Goal: Transaction & Acquisition: Book appointment/travel/reservation

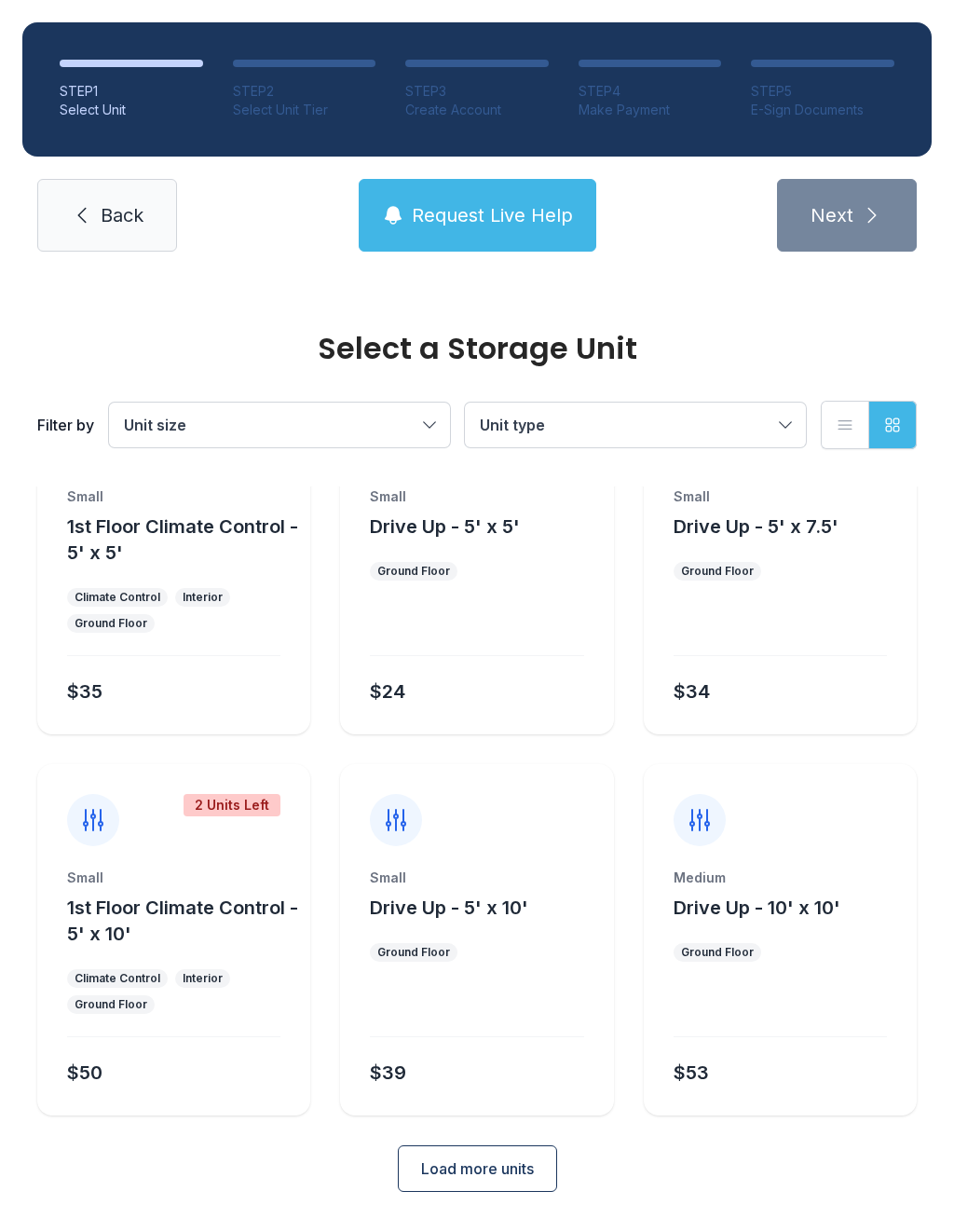
scroll to position [101, 0]
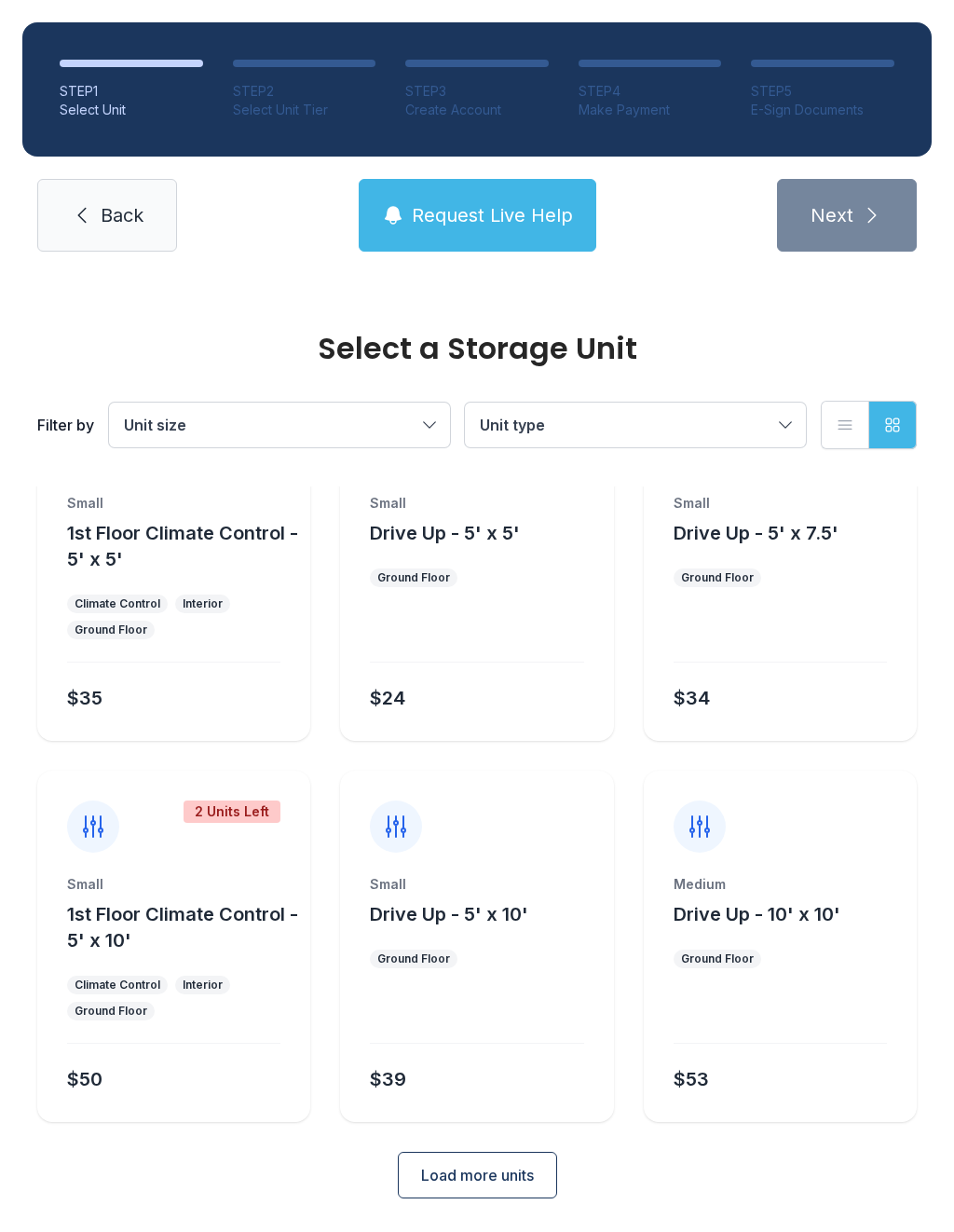
click at [502, 919] on span "Drive Up - 5' x 10'" at bounding box center [449, 914] width 159 height 22
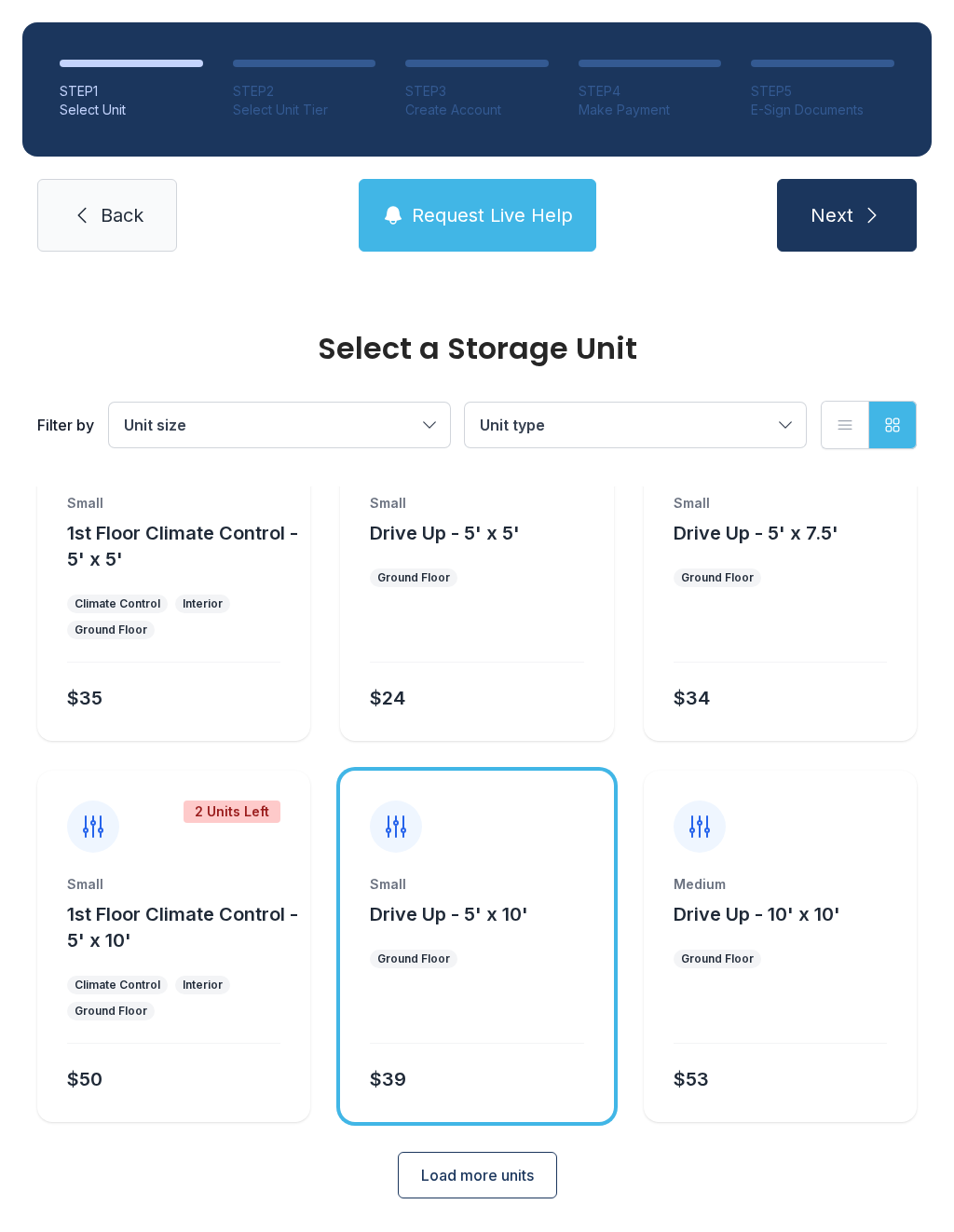
click at [844, 235] on button "Next" at bounding box center [847, 215] width 140 height 73
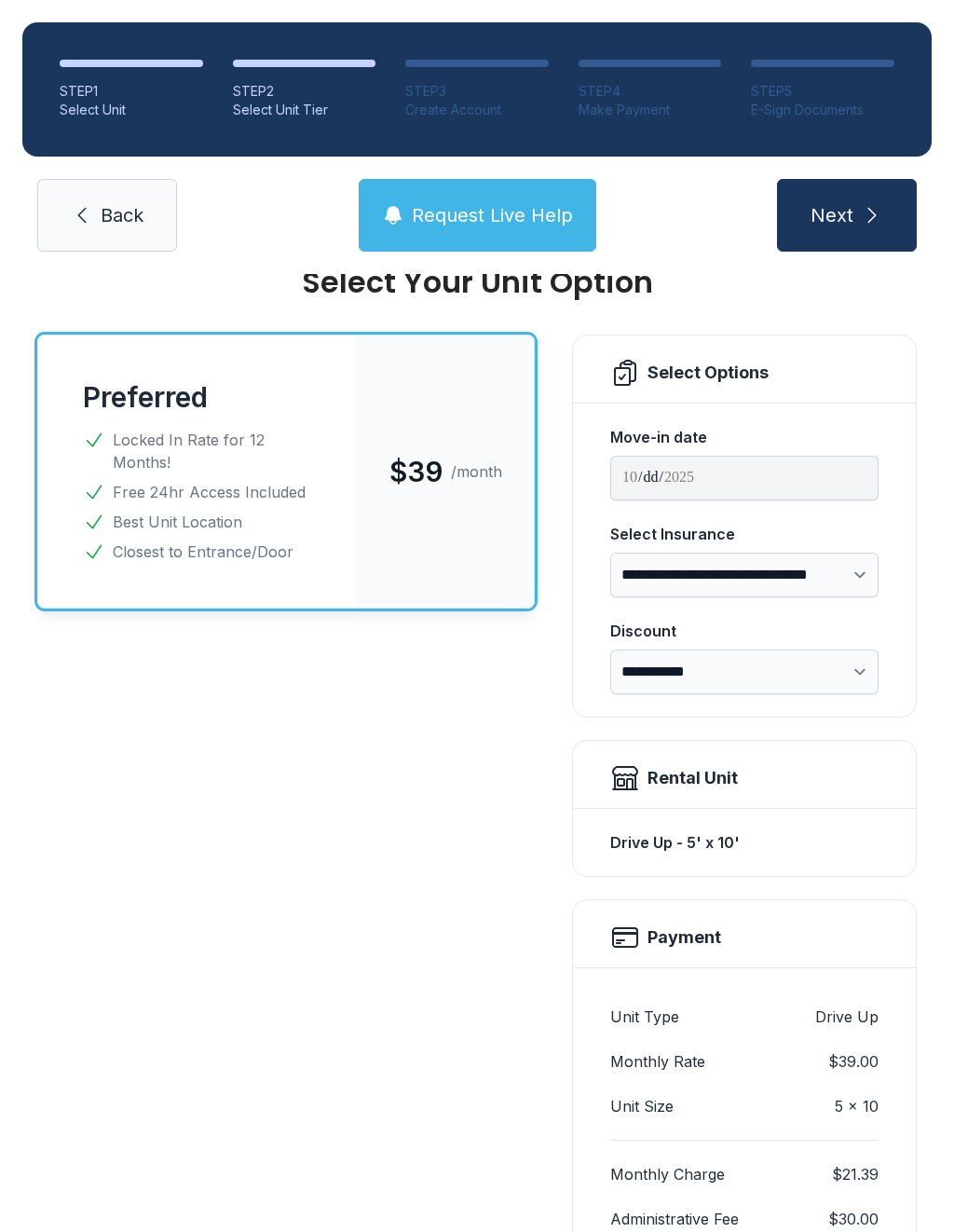
scroll to position [68, 0]
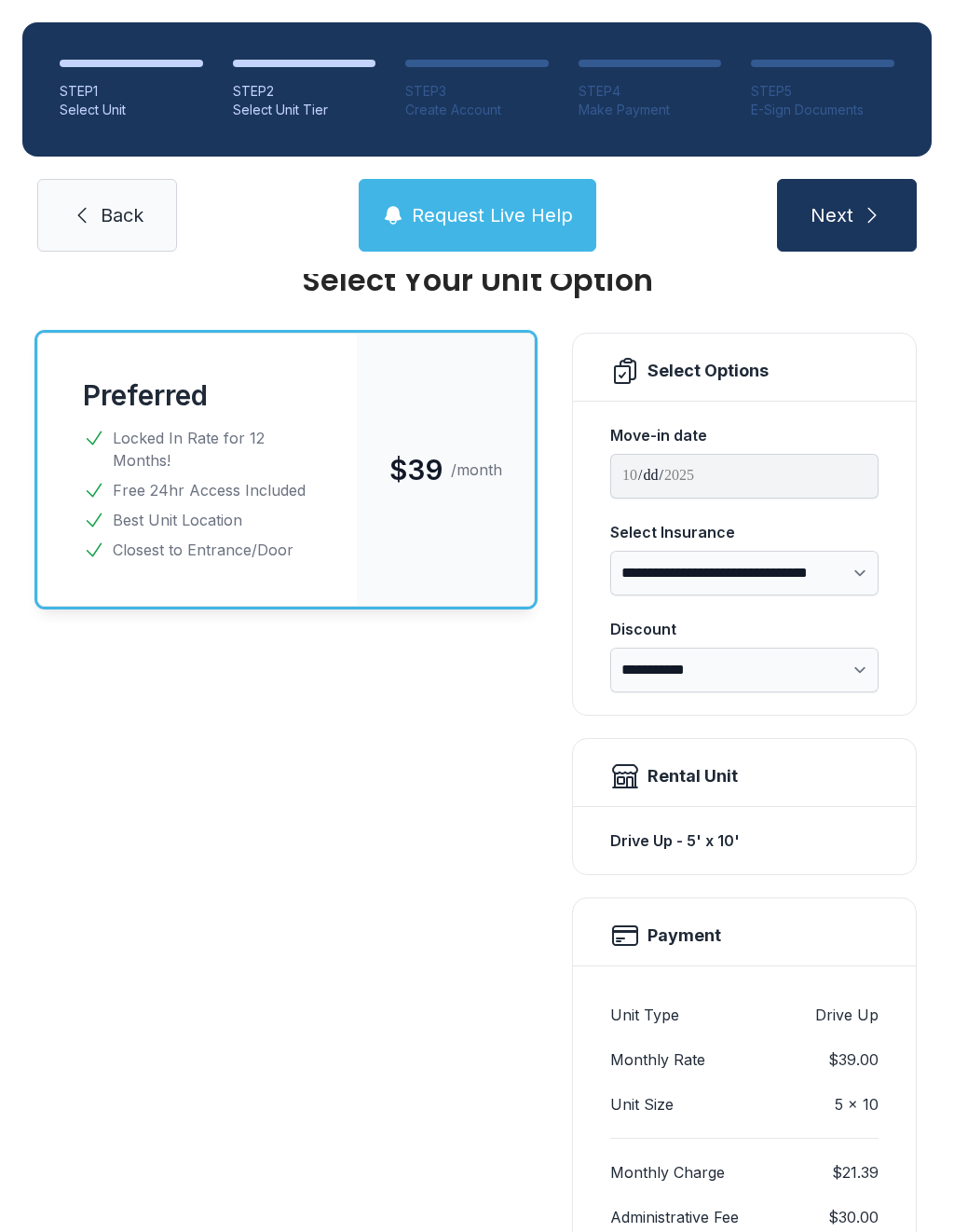
click at [865, 220] on icon "submit" at bounding box center [872, 215] width 22 height 22
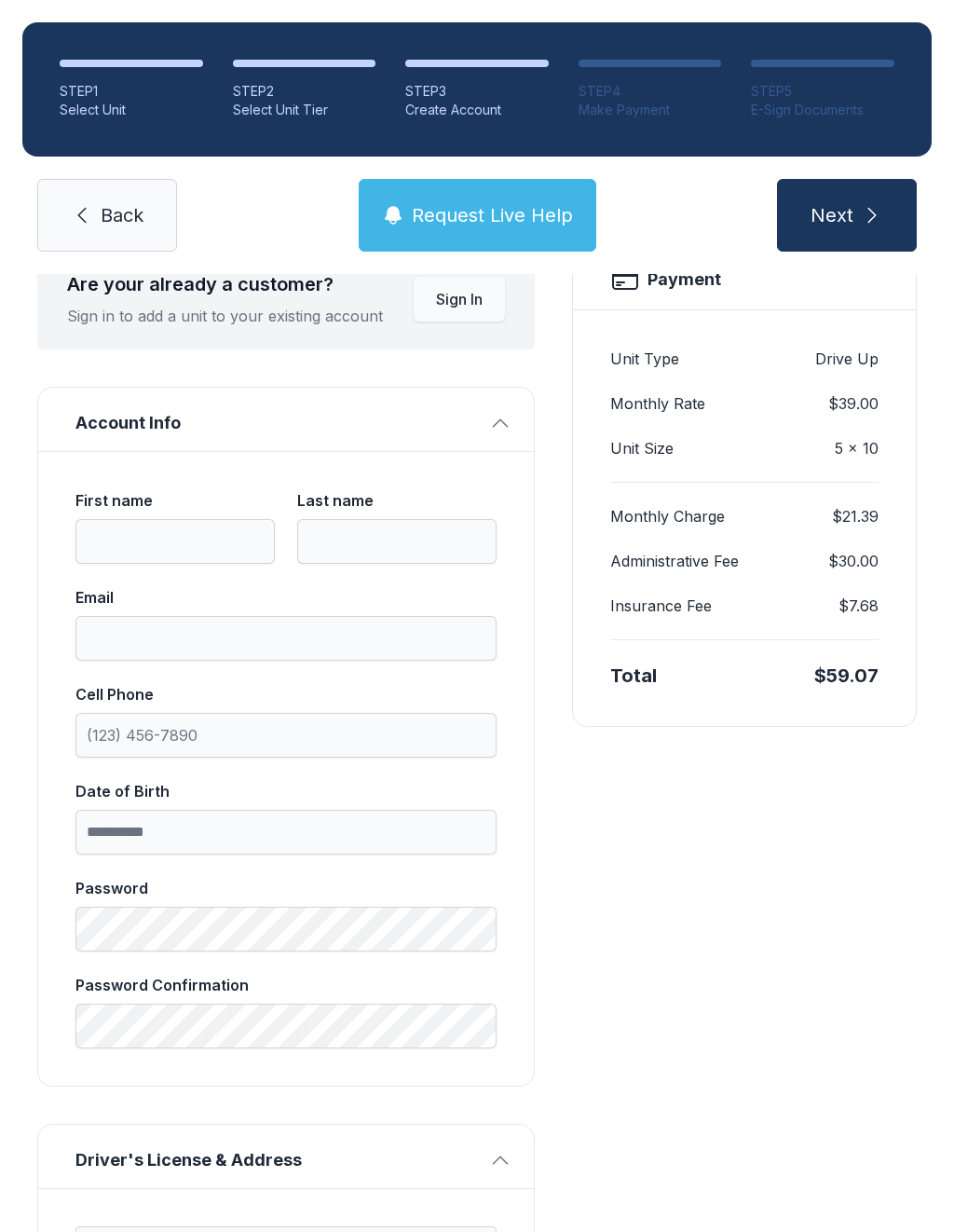
scroll to position [103, 0]
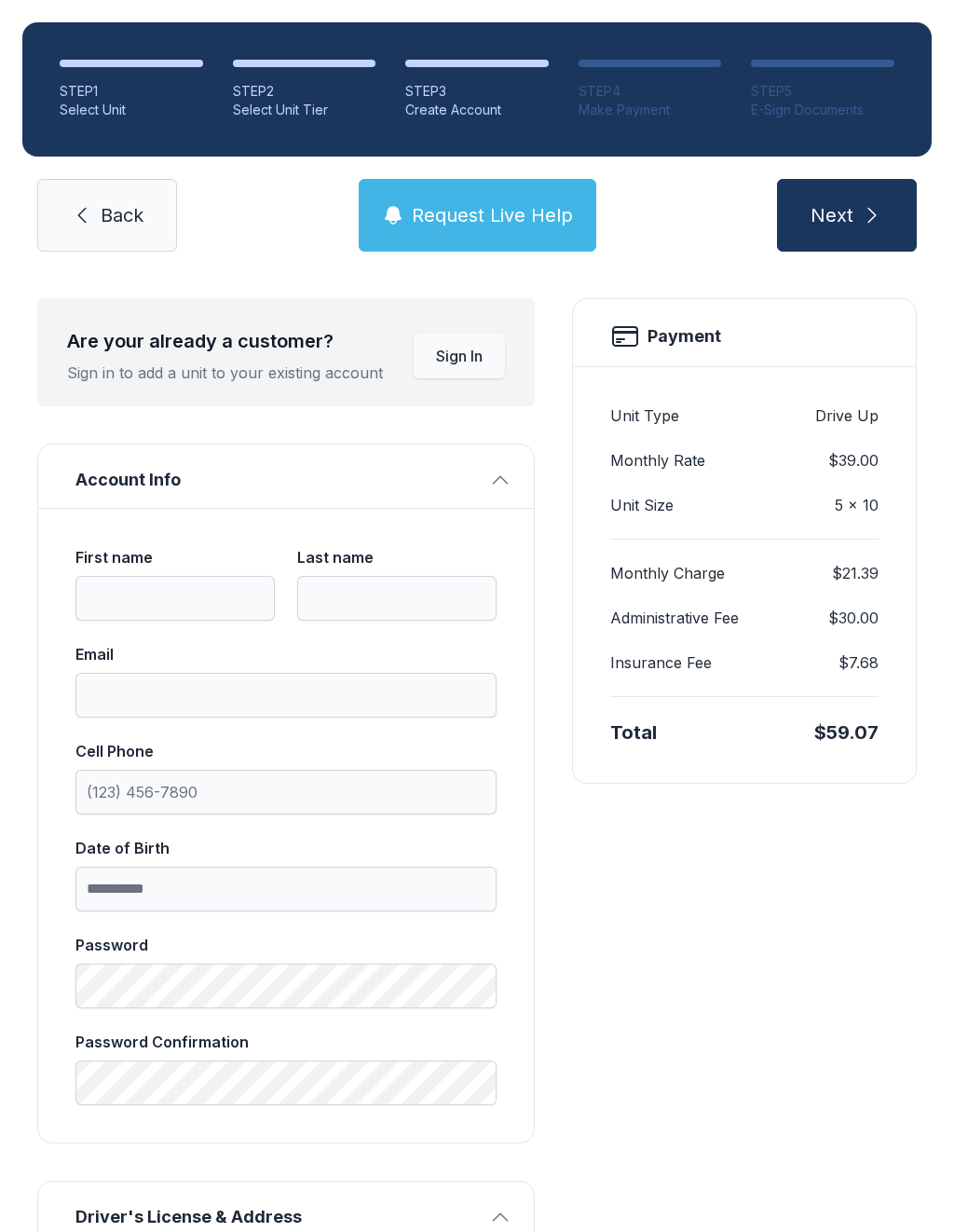
click at [114, 221] on span "Back" at bounding box center [122, 215] width 43 height 26
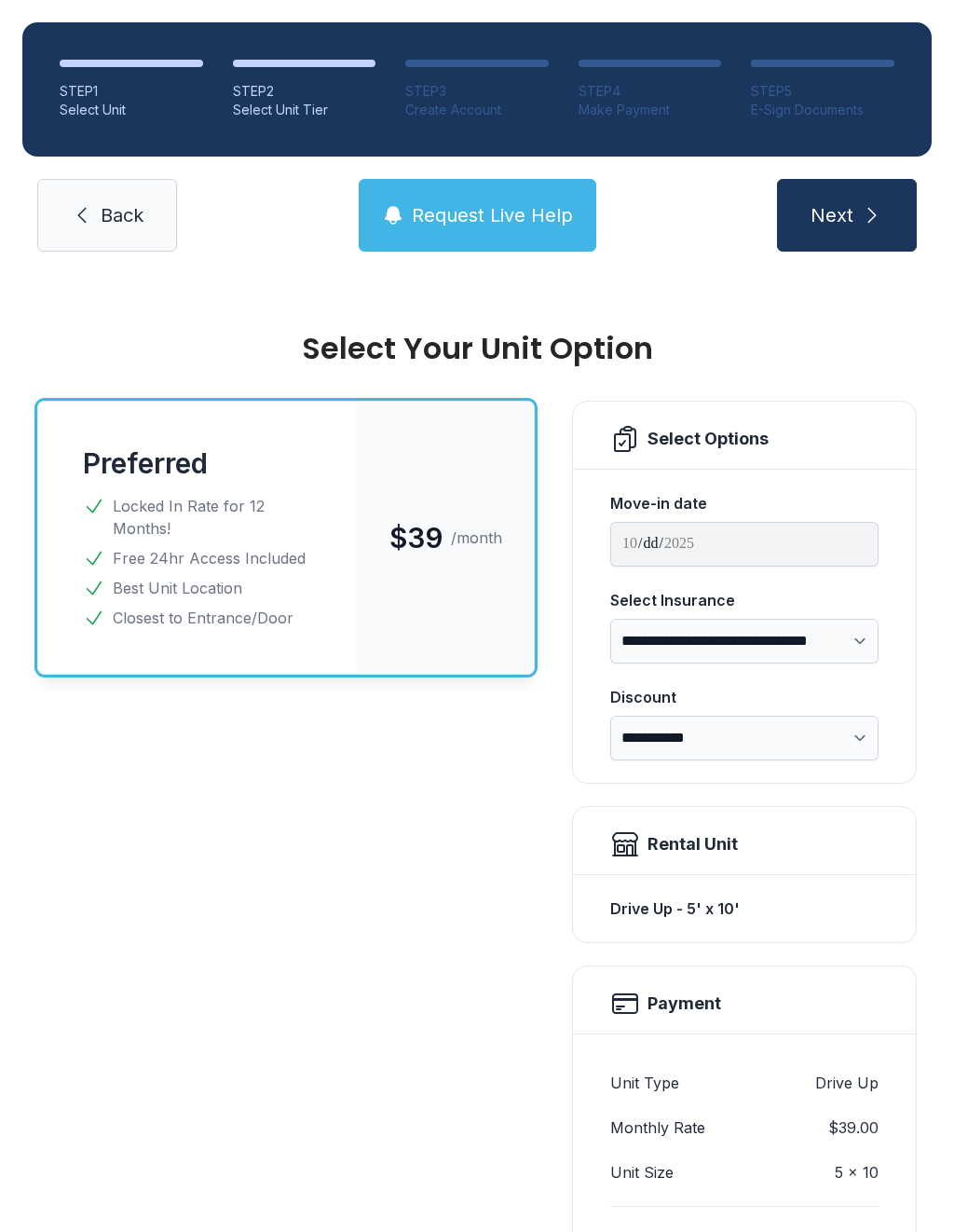
click at [120, 193] on link "Back" at bounding box center [107, 215] width 140 height 73
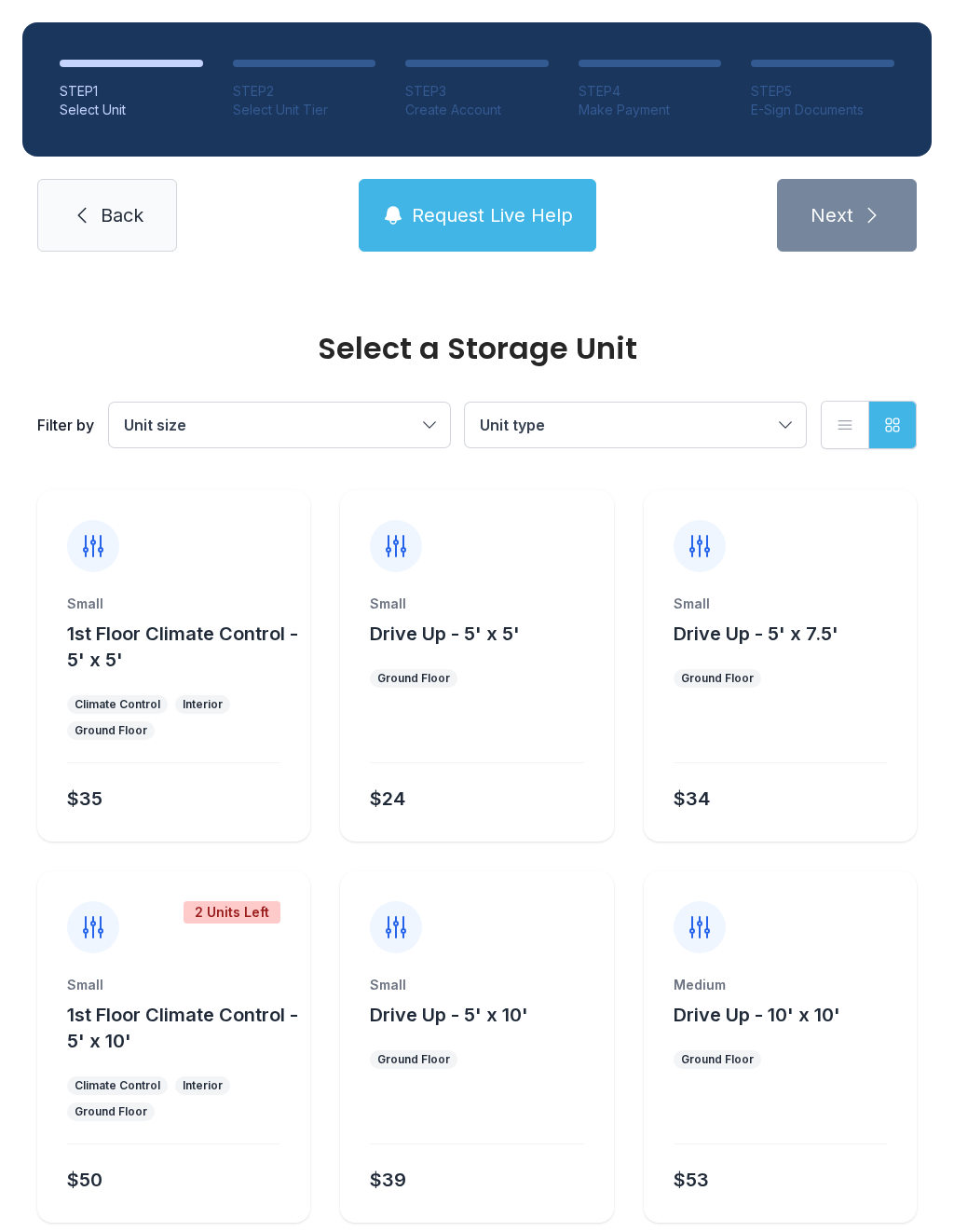
click at [145, 213] on link "Back" at bounding box center [107, 215] width 140 height 73
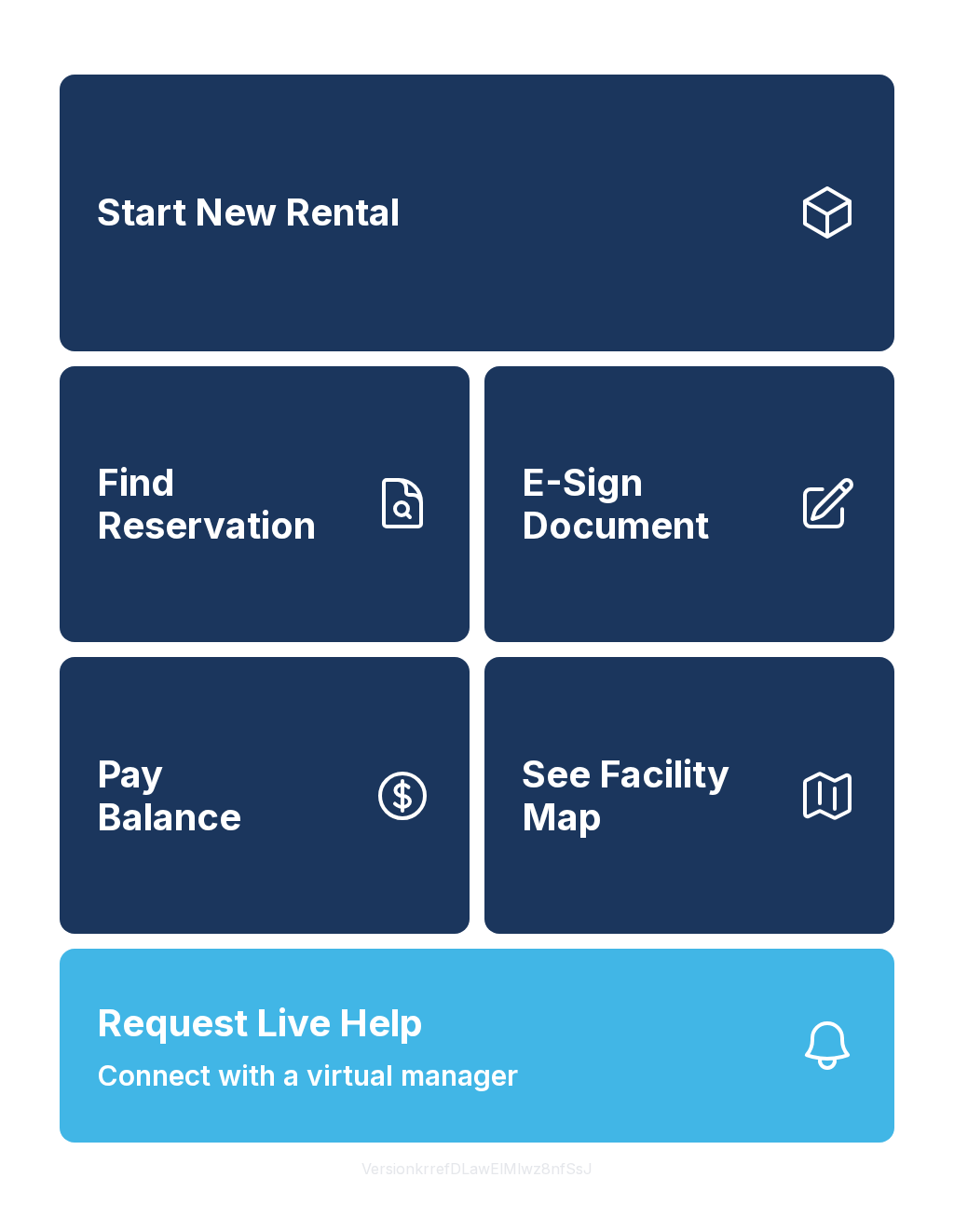
click at [373, 504] on icon at bounding box center [403, 505] width 60 height 60
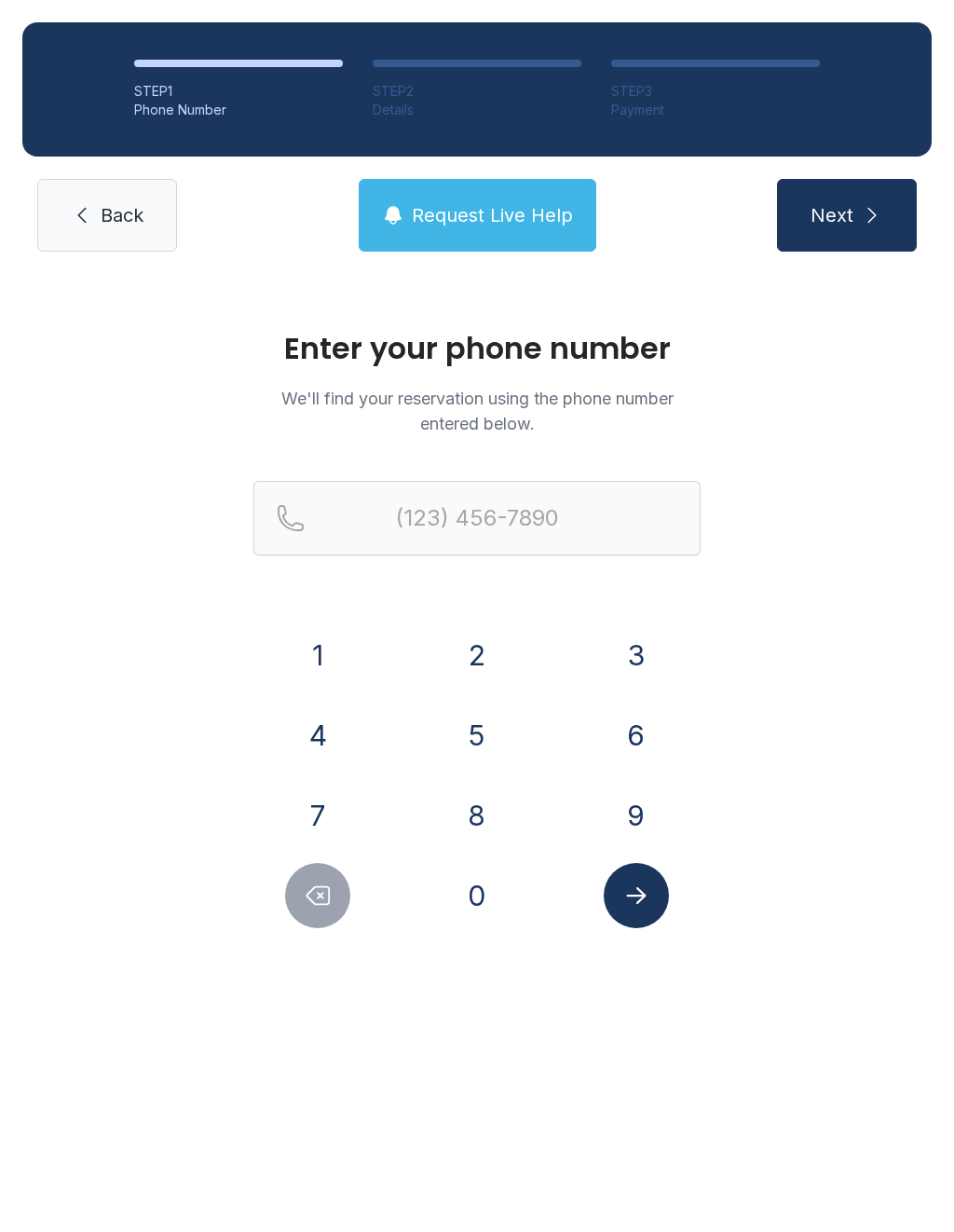
click at [651, 828] on button "9" at bounding box center [637, 815] width 65 height 65
click at [639, 631] on button "3" at bounding box center [637, 656] width 65 height 65
click at [479, 806] on button "8" at bounding box center [477, 815] width 65 height 65
click at [477, 658] on button "2" at bounding box center [477, 656] width 65 height 65
click at [315, 744] on button "4" at bounding box center [318, 735] width 65 height 65
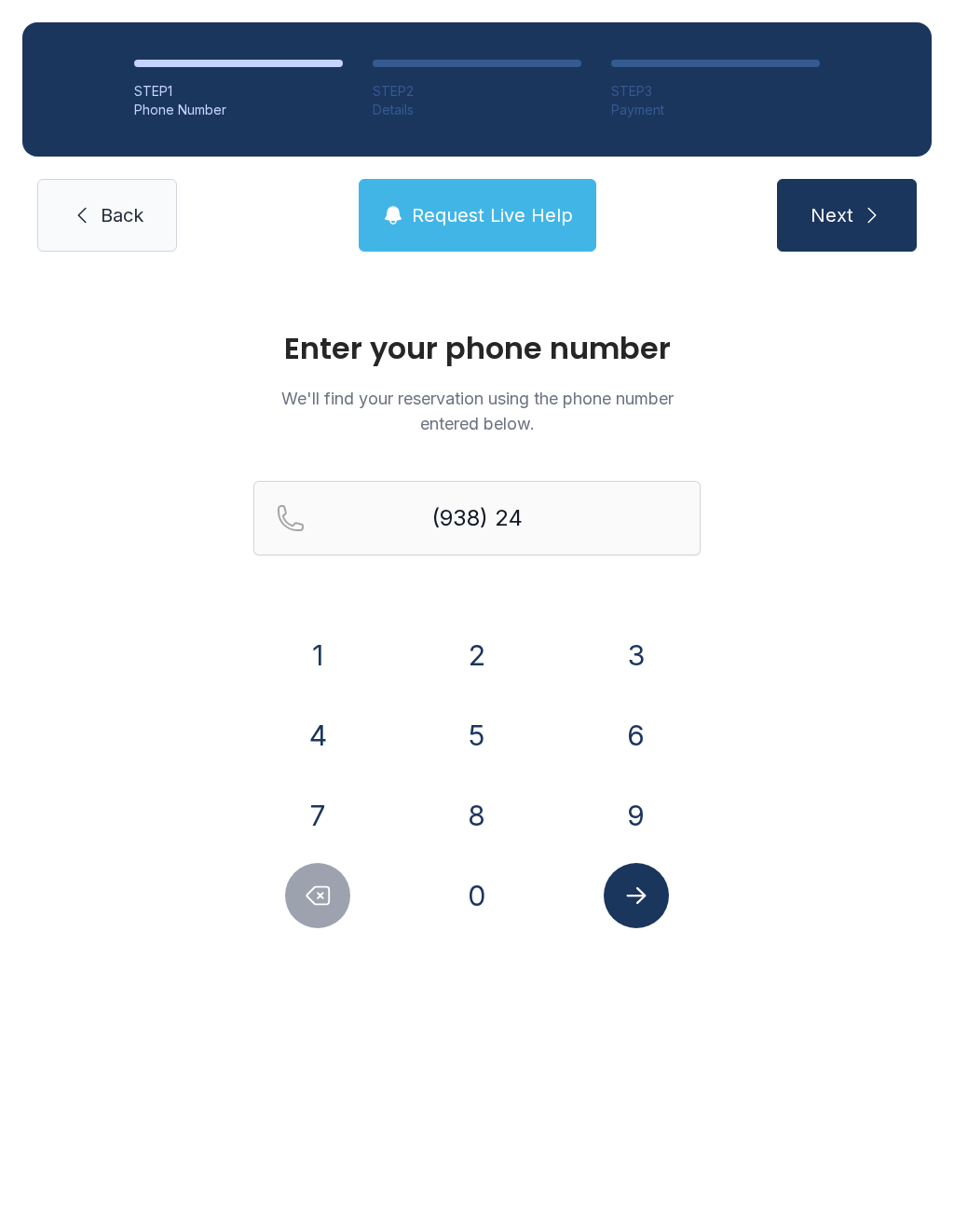
click at [298, 804] on button "7" at bounding box center [318, 815] width 65 height 65
click at [642, 821] on button "9" at bounding box center [637, 815] width 65 height 65
click at [498, 658] on button "2" at bounding box center [477, 656] width 65 height 65
click at [338, 811] on button "7" at bounding box center [318, 815] width 65 height 65
click at [485, 651] on button "2" at bounding box center [477, 656] width 65 height 65
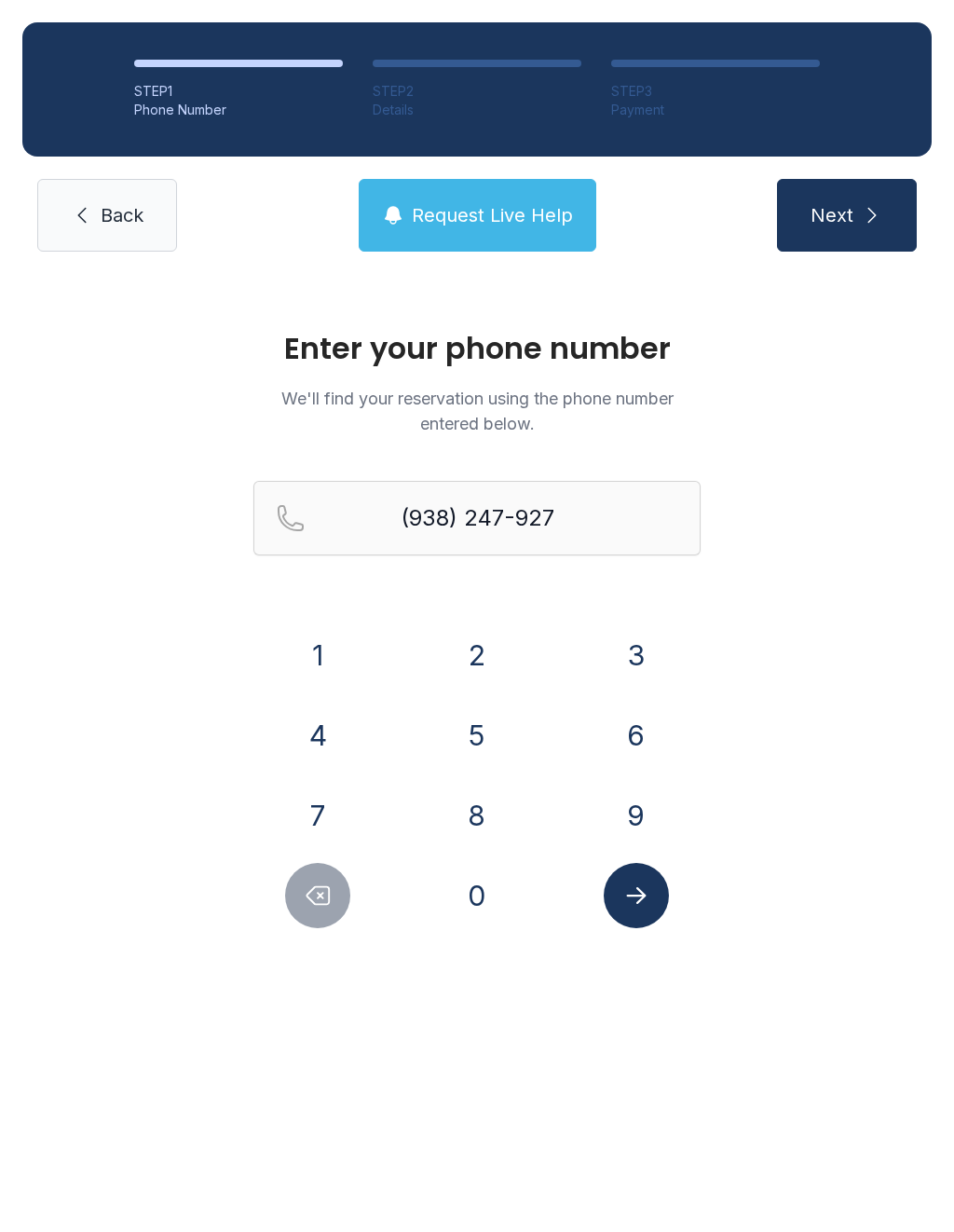
type input "[PHONE_NUMBER]"
click at [644, 910] on button "Submit lookup form" at bounding box center [637, 895] width 65 height 65
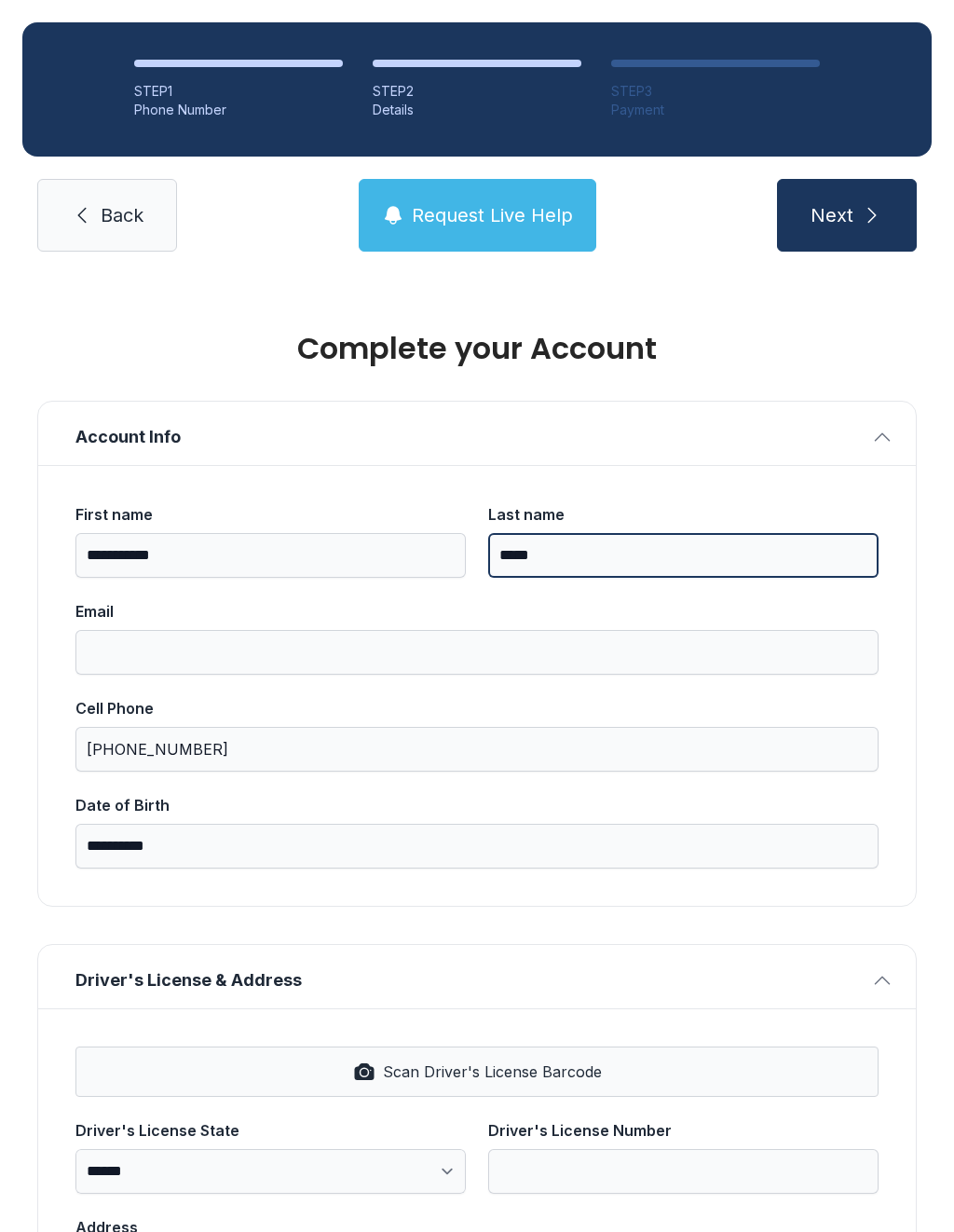
click at [544, 555] on input "*****" at bounding box center [684, 556] width 391 height 45
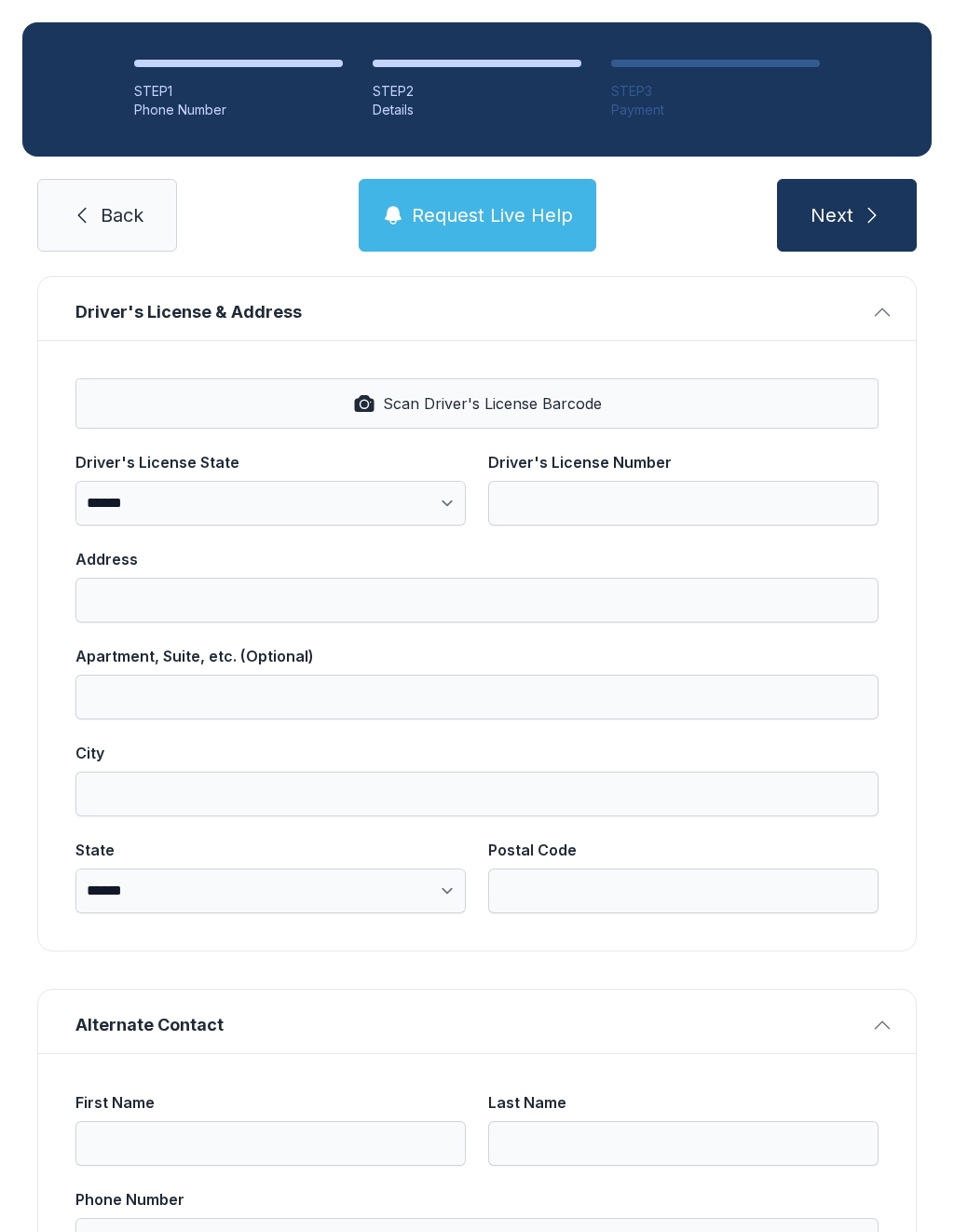
scroll to position [643, 0]
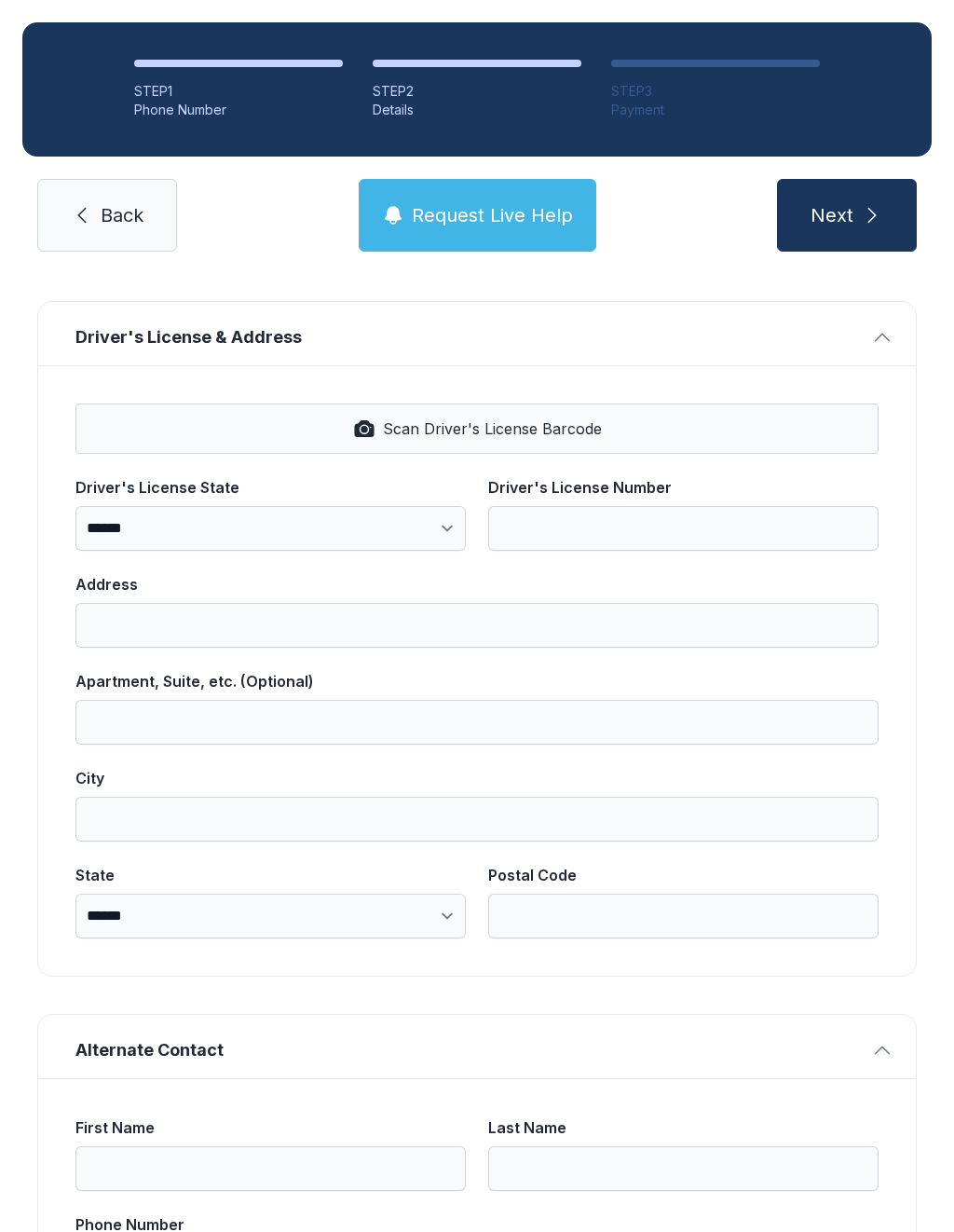
type input "*****"
click at [692, 425] on button "Scan Driver's License Barcode" at bounding box center [477, 429] width 803 height 50
select select "**"
type input "********"
type input "**********"
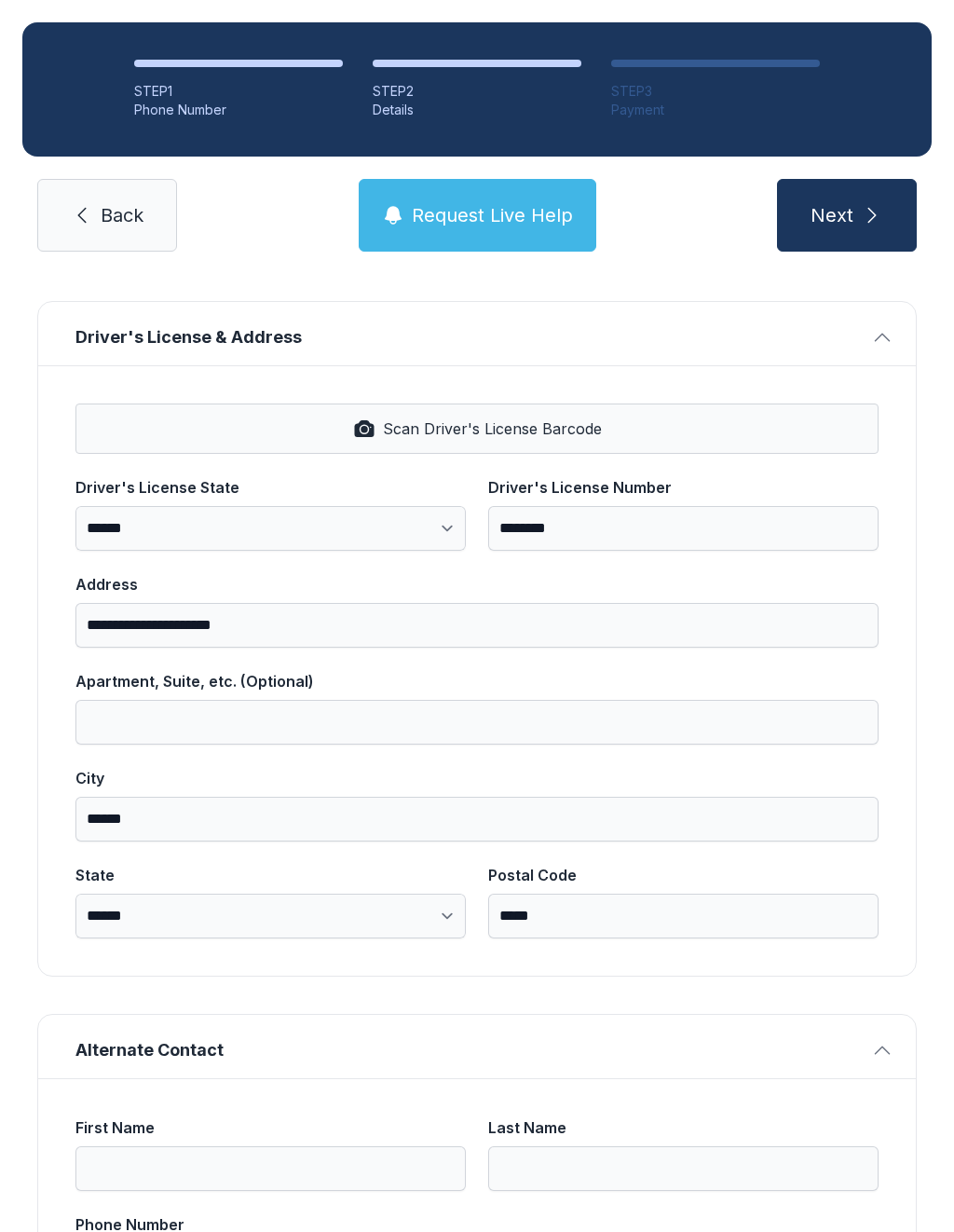
type input "******"
select select "**"
type input "*****"
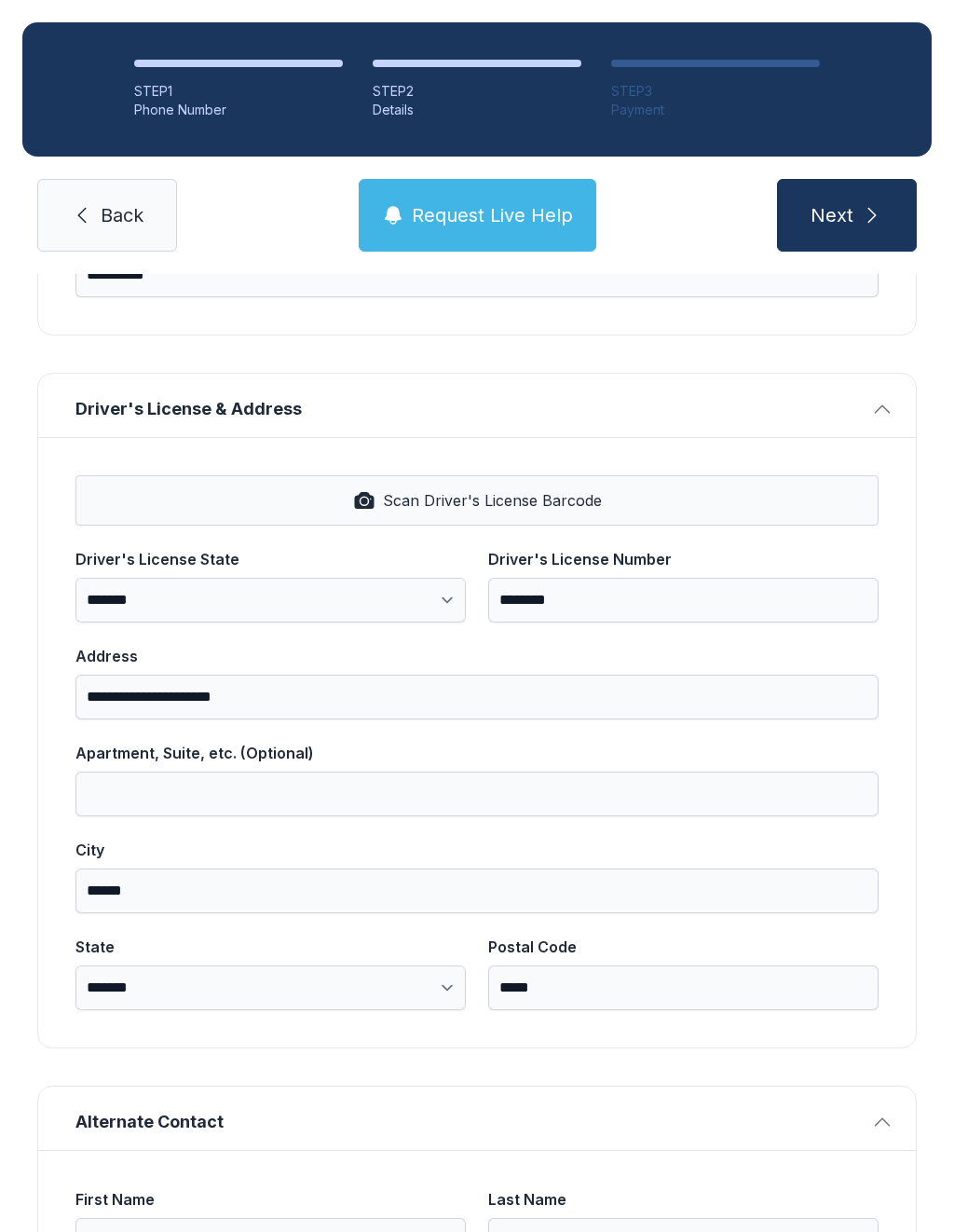
scroll to position [553, 0]
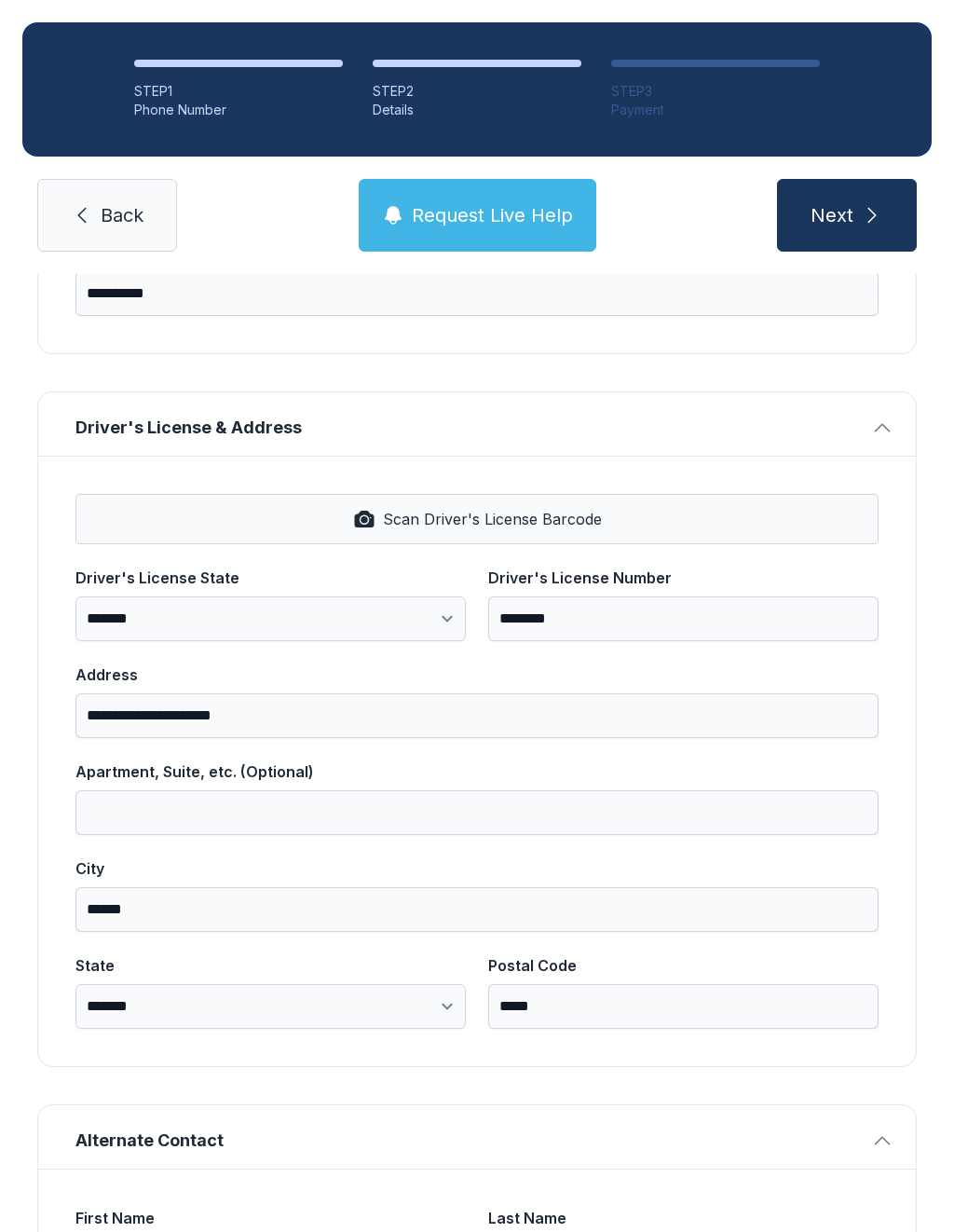
click at [859, 228] on button "Next" at bounding box center [847, 215] width 140 height 73
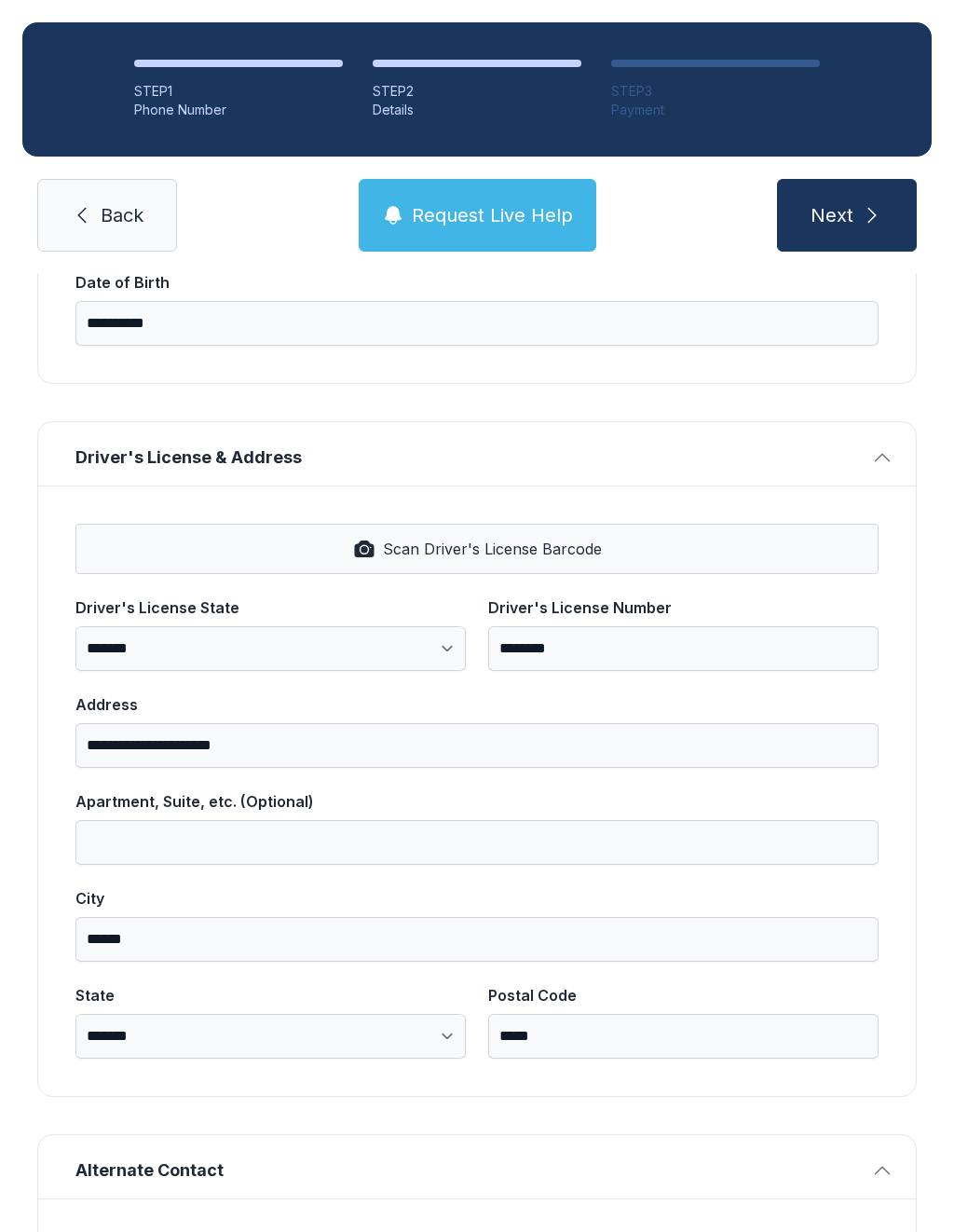
scroll to position [0, 0]
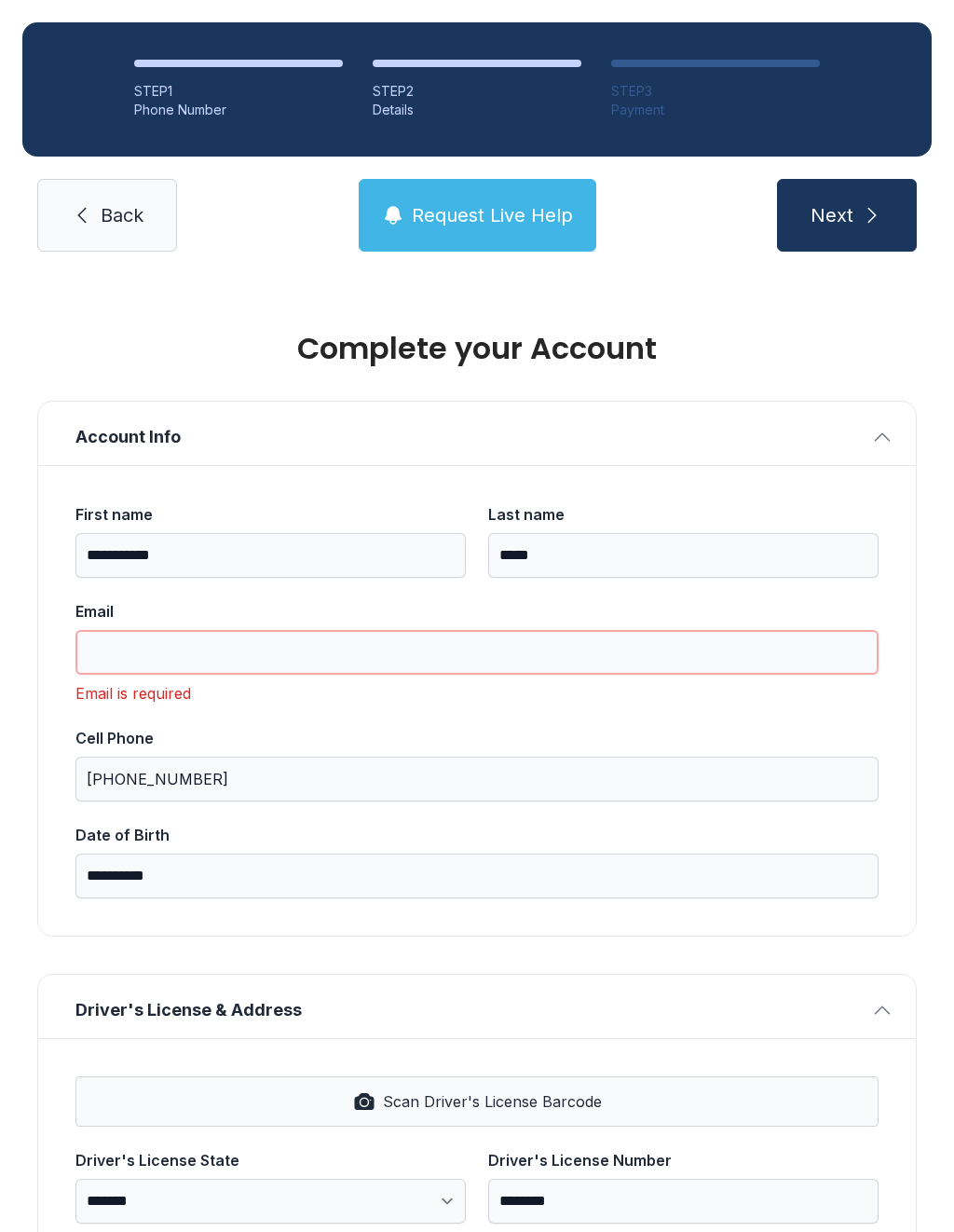
click at [539, 634] on input "Email" at bounding box center [477, 653] width 803 height 45
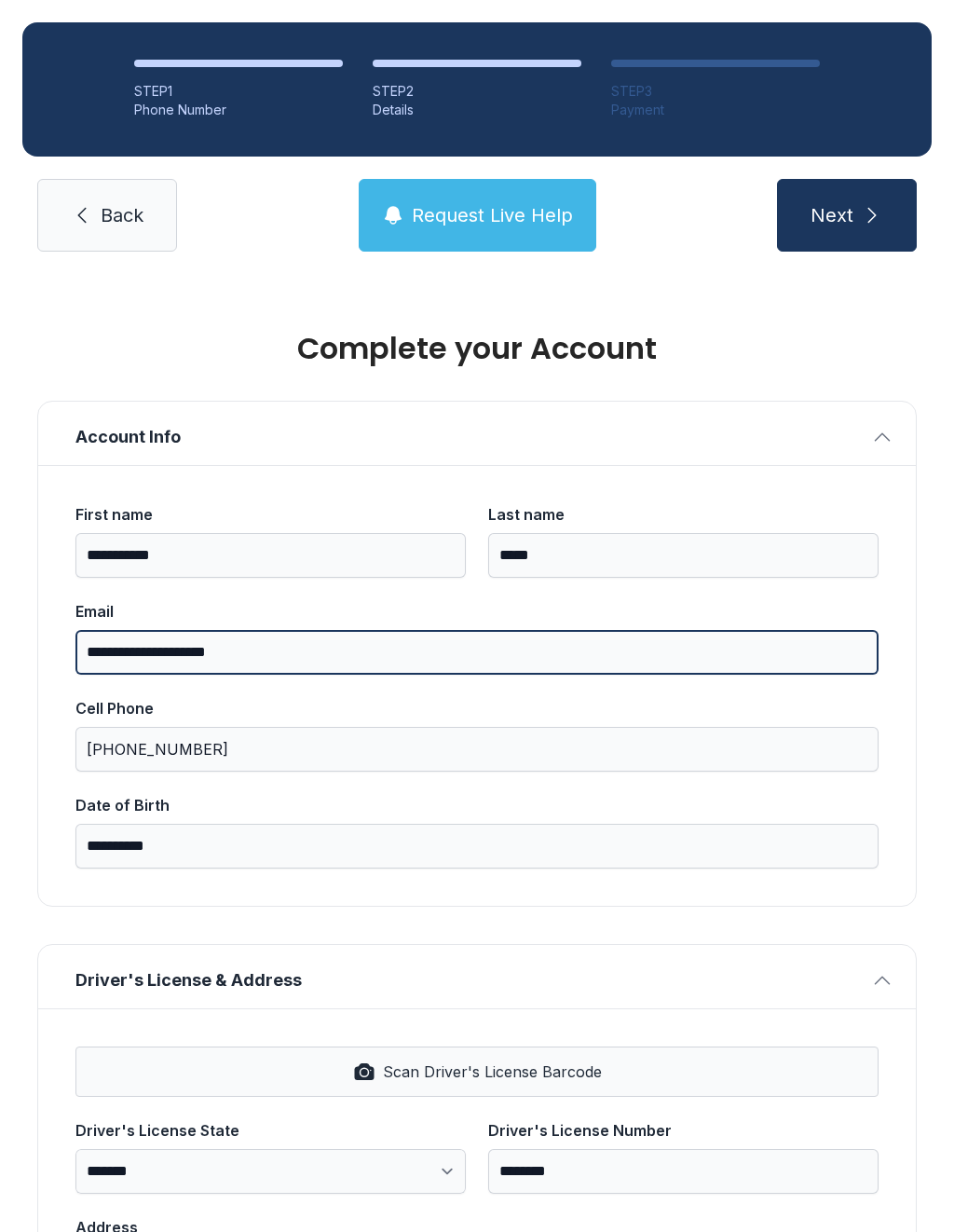
type input "**********"
click at [846, 215] on button "Next" at bounding box center [847, 215] width 140 height 73
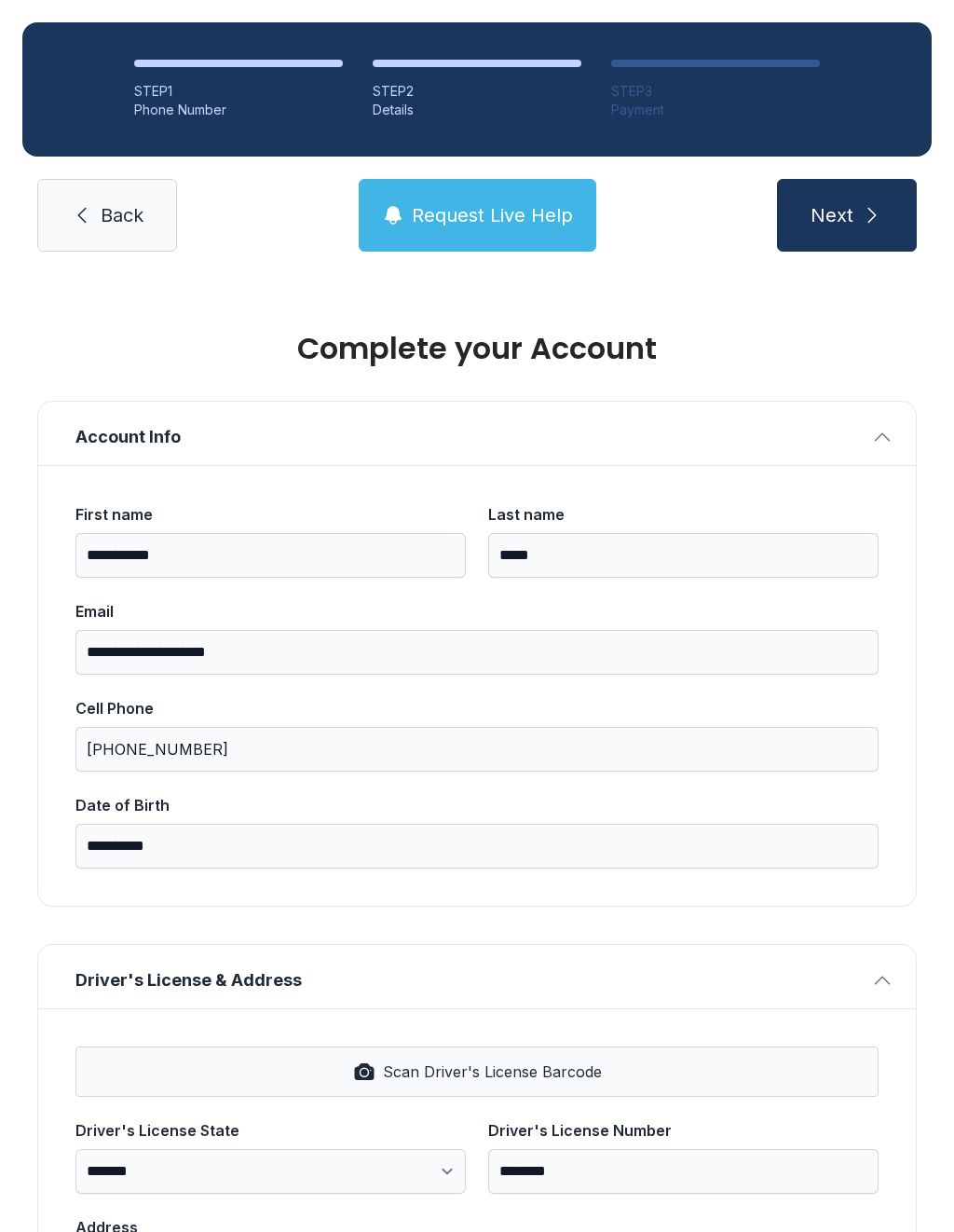
click at [873, 206] on icon "submit" at bounding box center [872, 215] width 22 height 22
click at [878, 216] on icon "submit" at bounding box center [872, 215] width 22 height 22
type input "*"
click at [852, 336] on h1 "Complete your Account" at bounding box center [477, 349] width 879 height 30
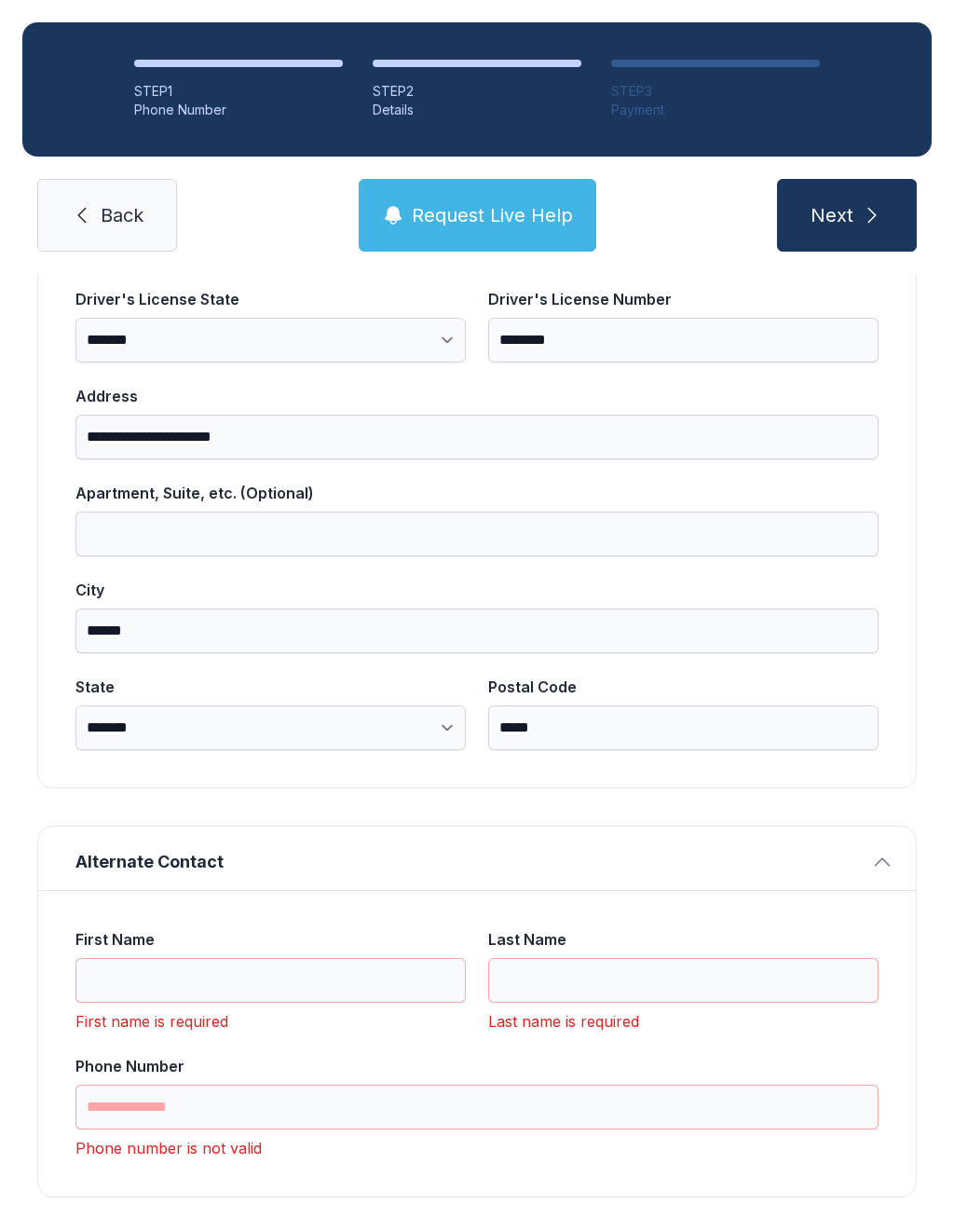
scroll to position [830, 0]
click at [348, 965] on input "First Name" at bounding box center [270, 981] width 391 height 45
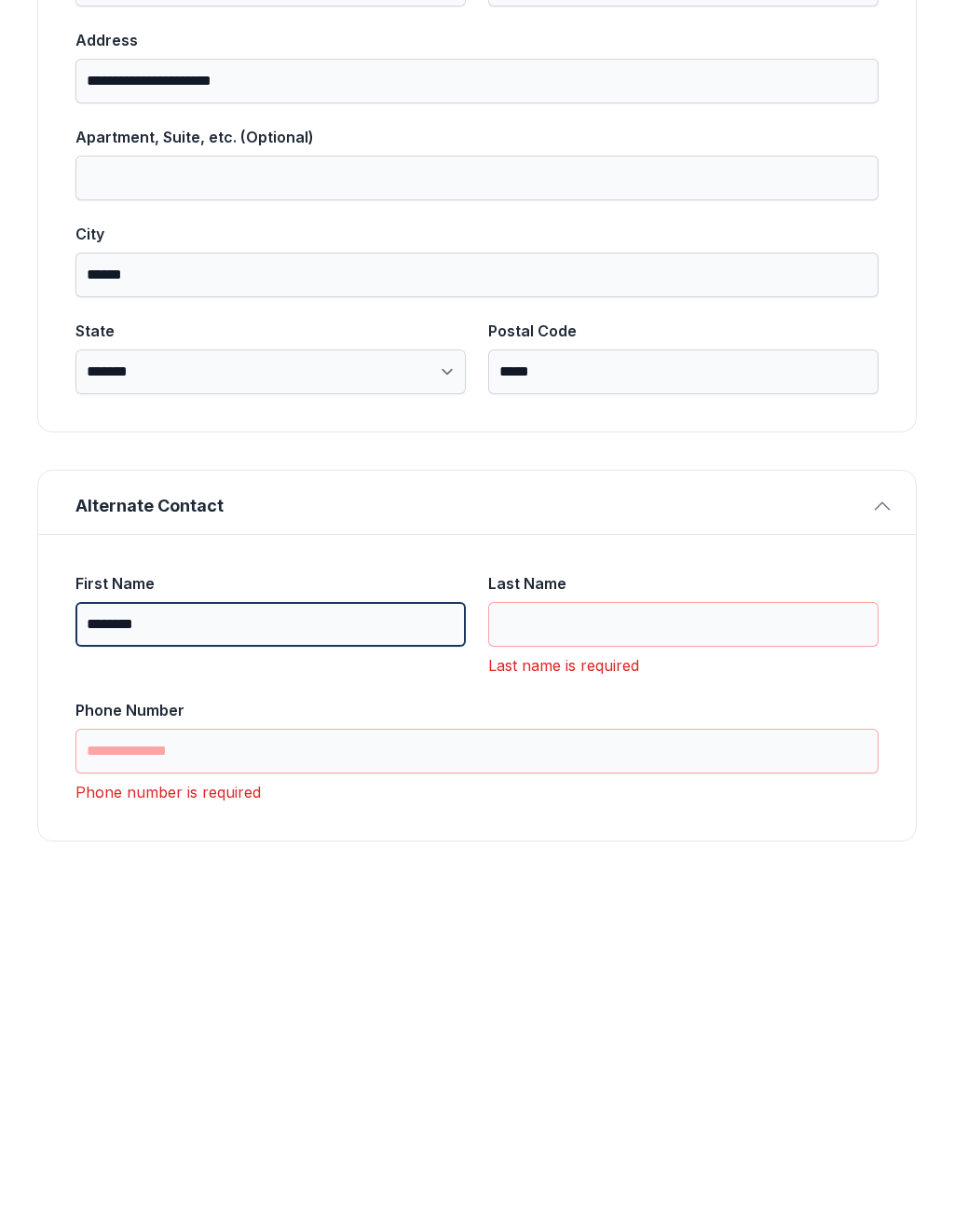
type input "********"
click at [765, 959] on input "Last Name" at bounding box center [684, 981] width 391 height 45
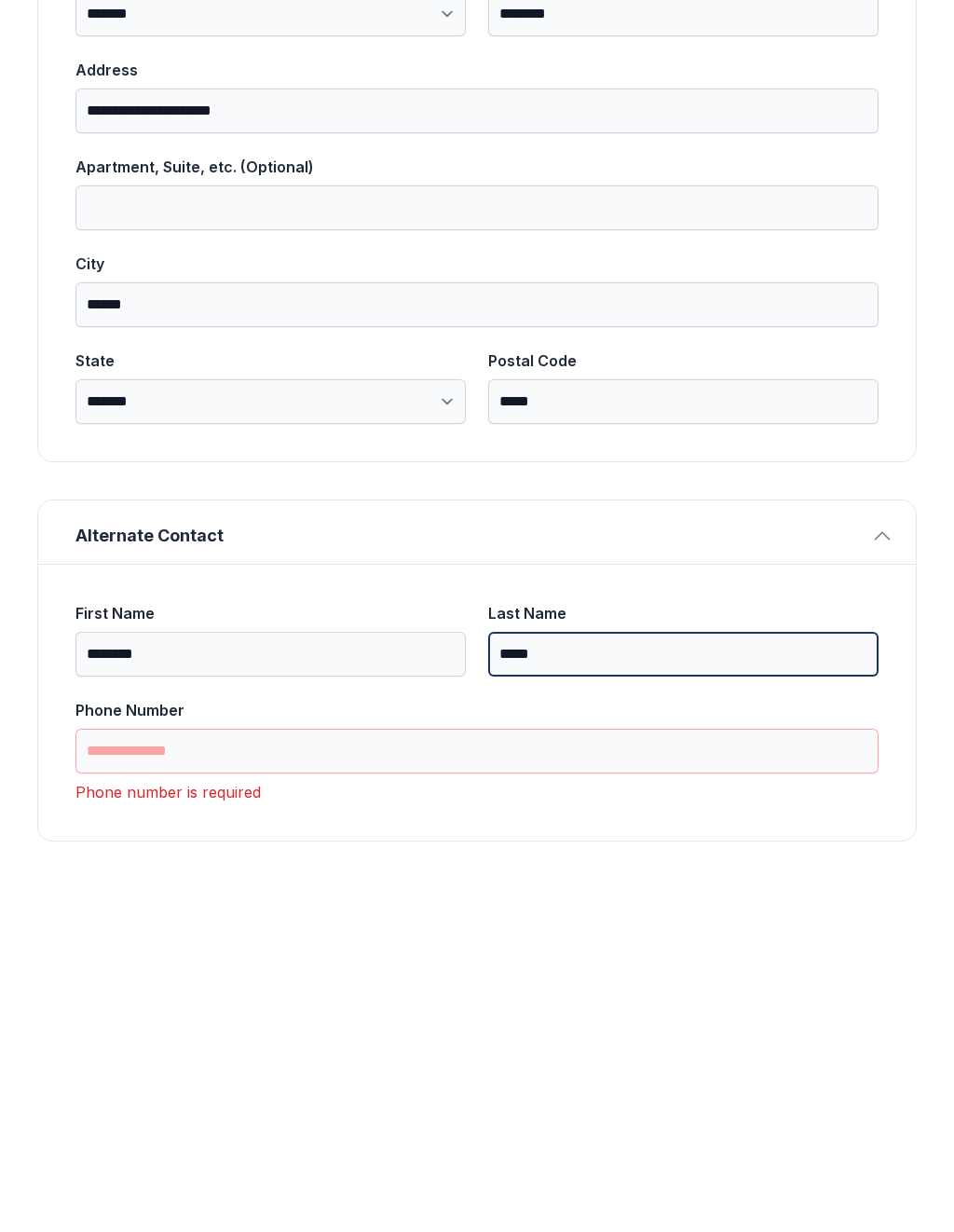
type input "*****"
click at [114, 1086] on input "Phone Number" at bounding box center [477, 1108] width 803 height 45
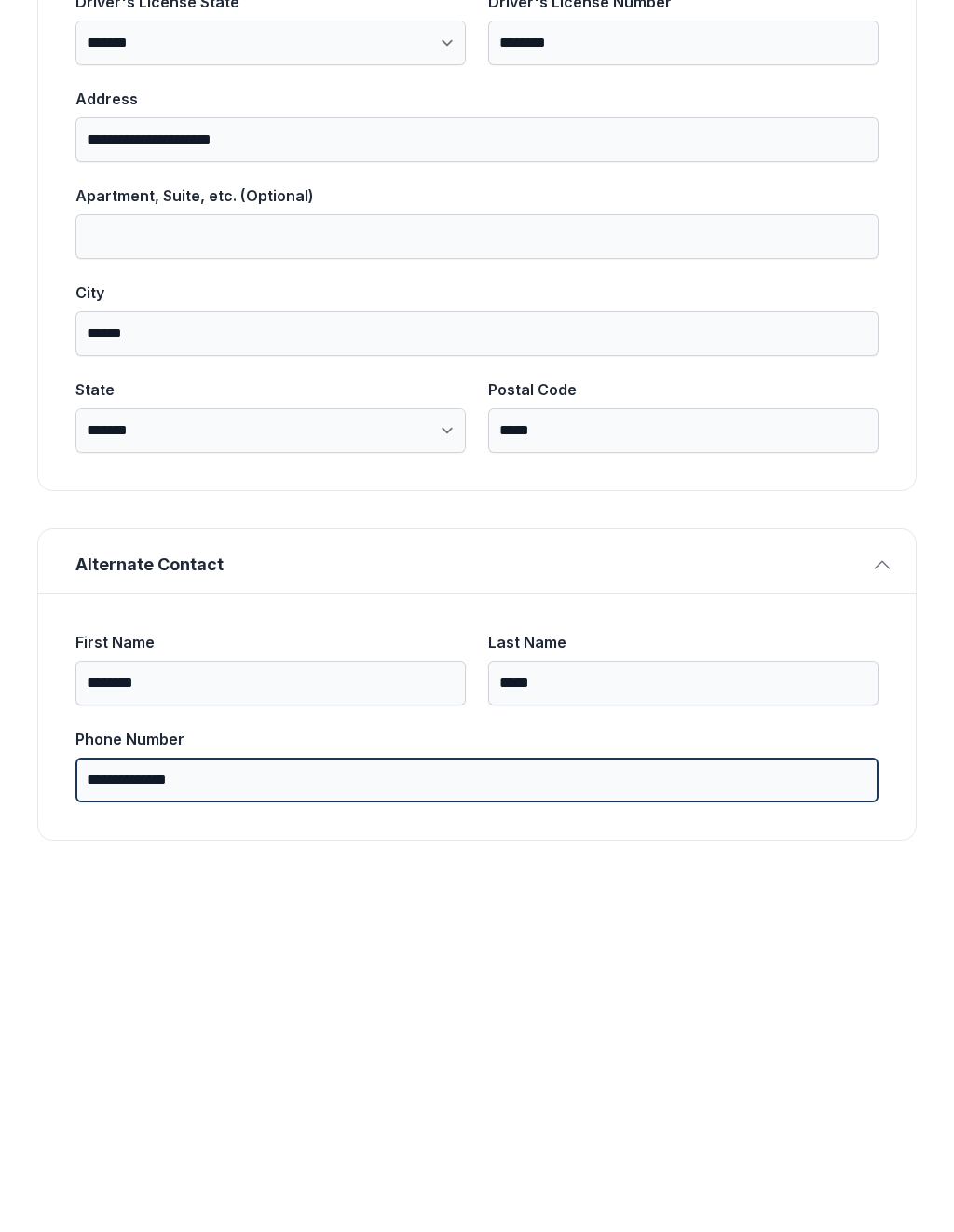
scroll to position [770, 0]
type input "**********"
click at [846, 179] on button "Next" at bounding box center [847, 215] width 140 height 73
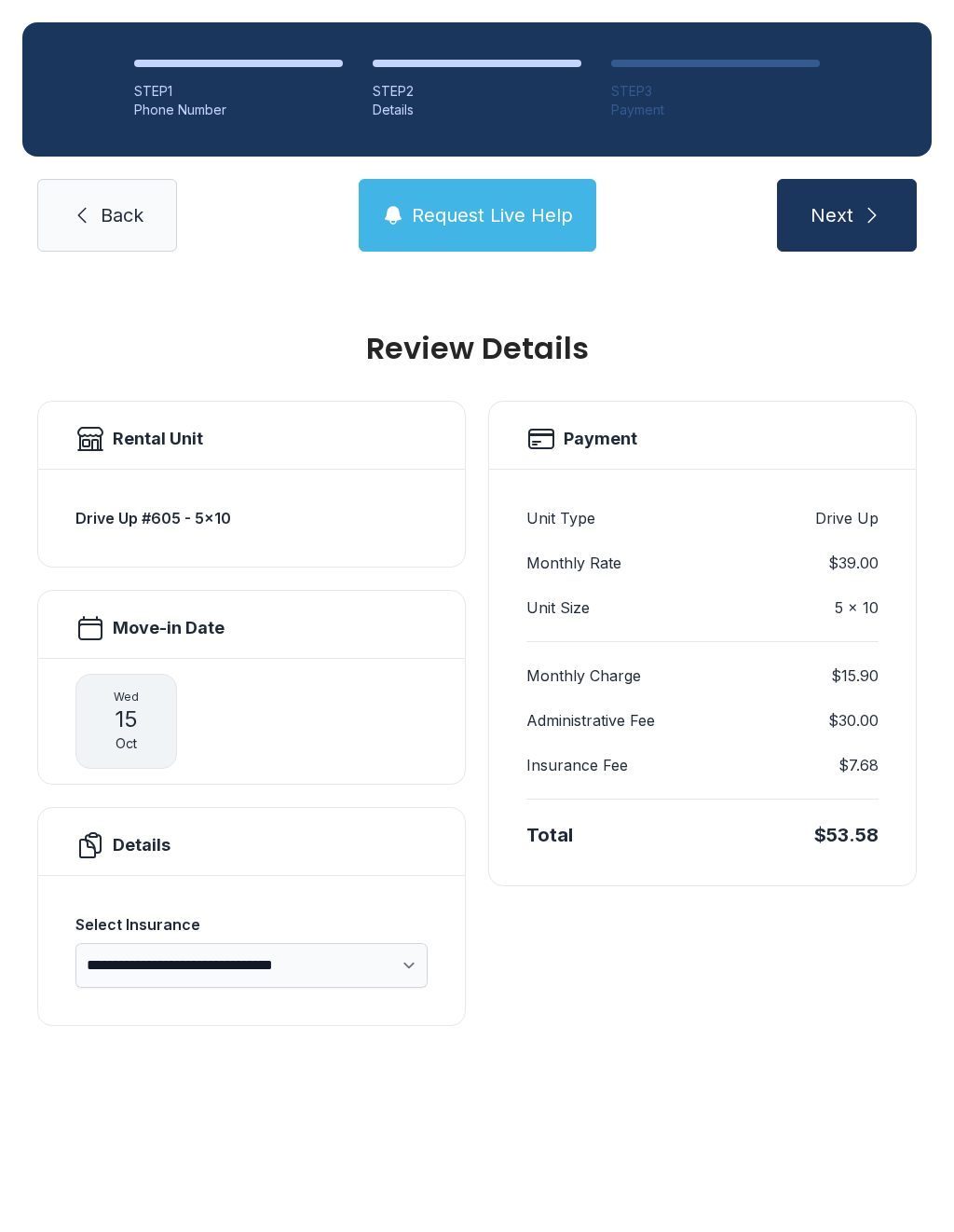
click at [864, 204] on icon "submit" at bounding box center [872, 215] width 22 height 22
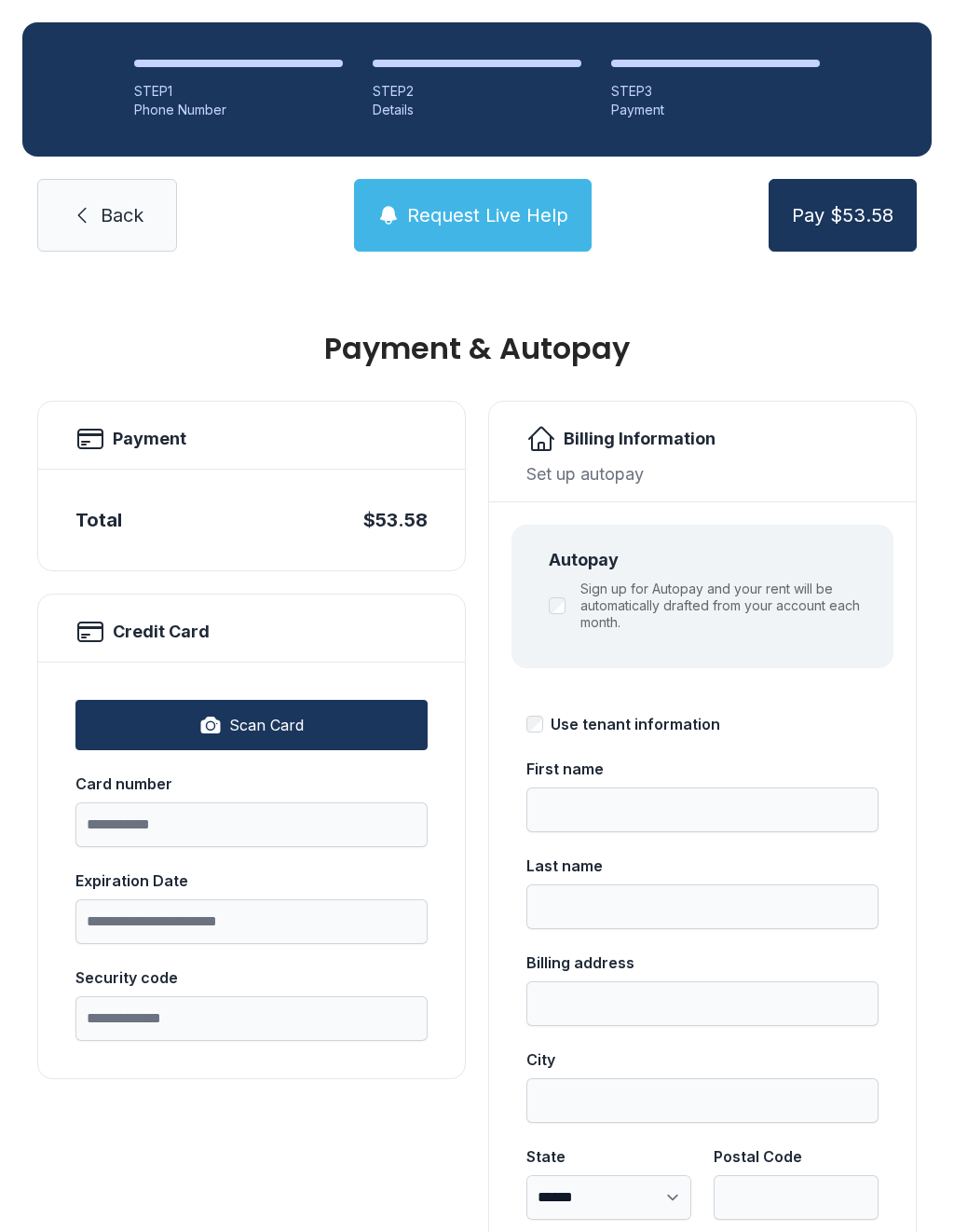
click at [85, 201] on link "Back" at bounding box center [107, 215] width 140 height 73
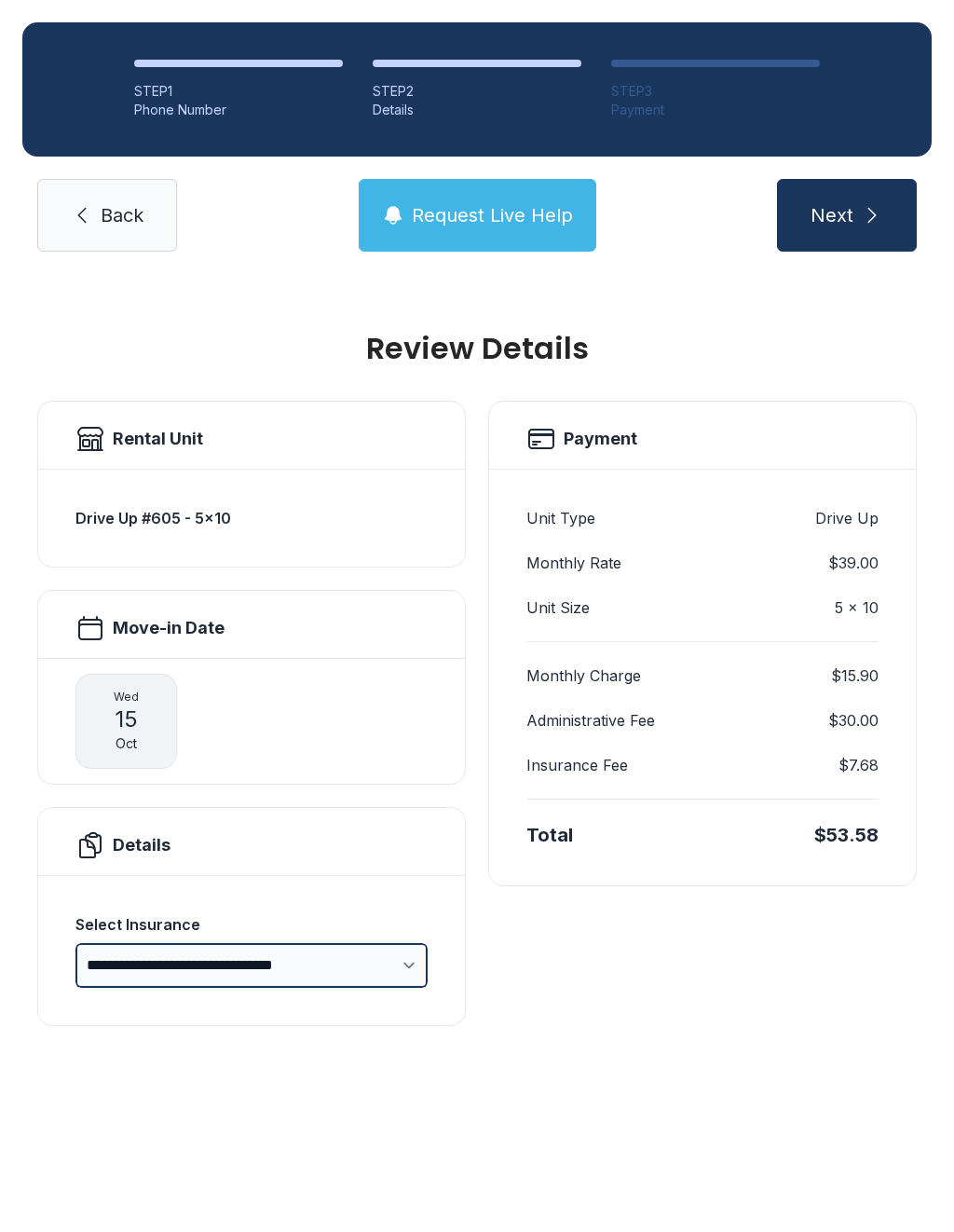
click at [392, 973] on select "**********" at bounding box center [252, 965] width 353 height 45
click at [101, 209] on span "Back" at bounding box center [122, 215] width 43 height 26
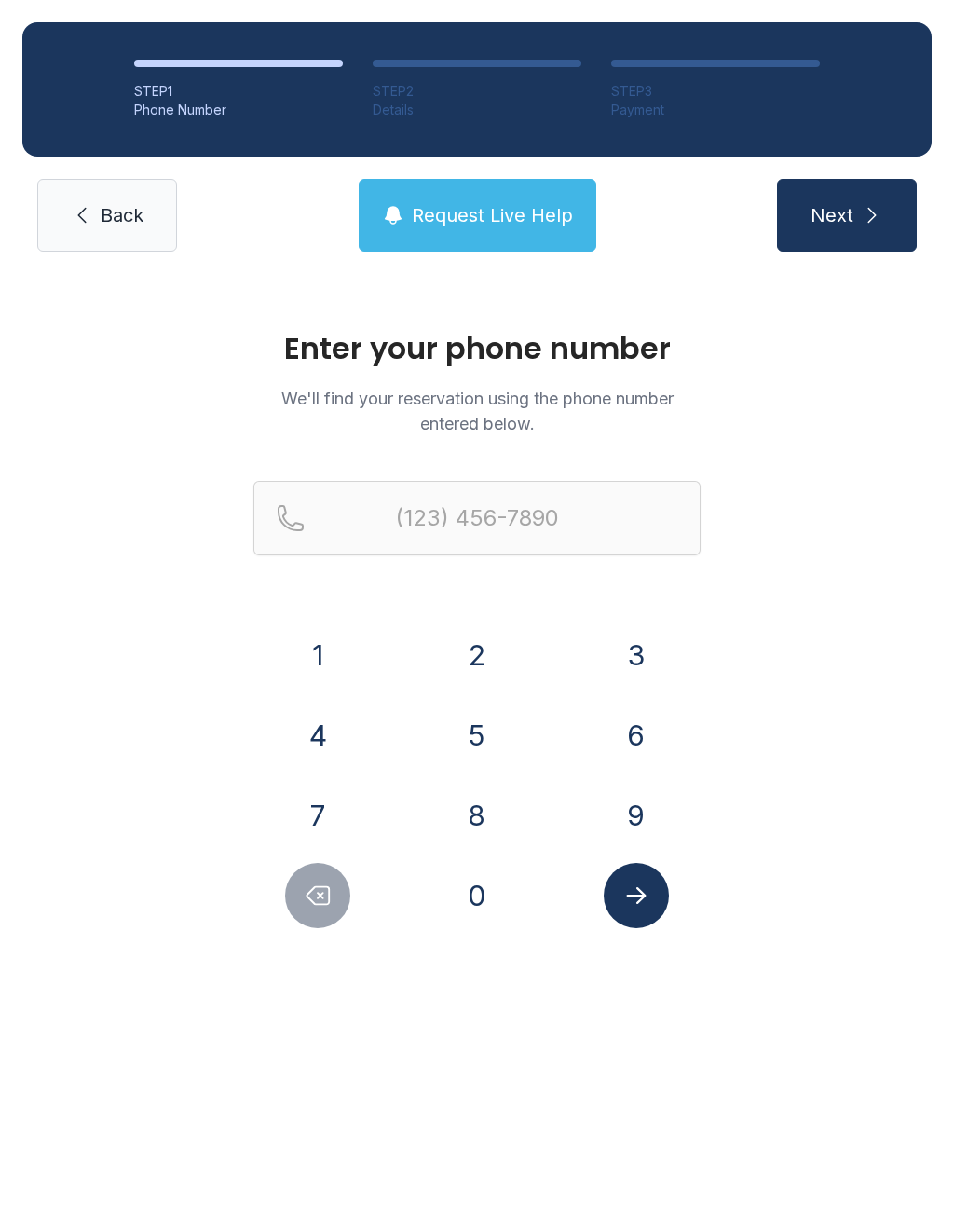
click at [90, 205] on icon at bounding box center [82, 215] width 22 height 22
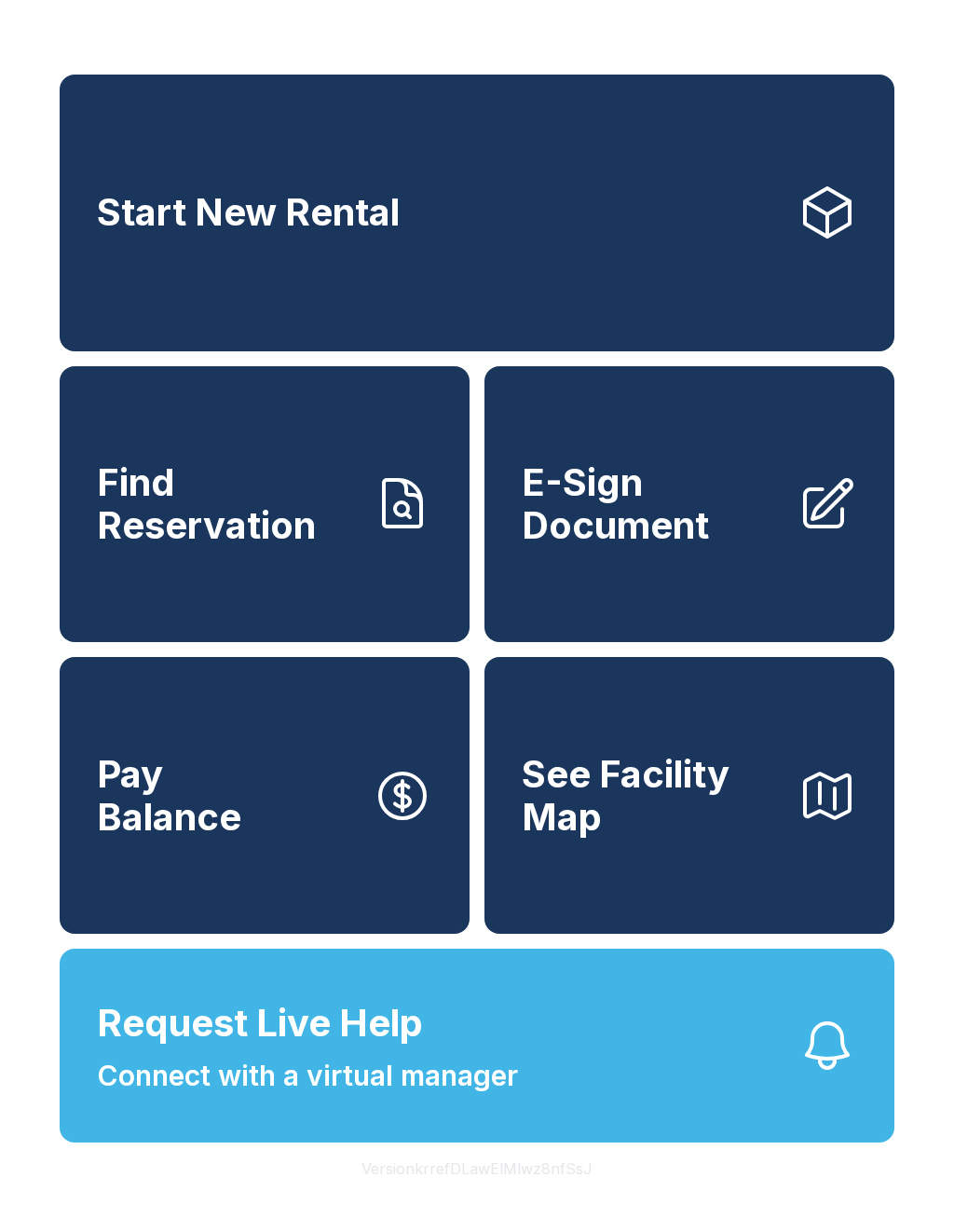
click at [709, 526] on span "E-Sign Document" at bounding box center [653, 504] width 261 height 85
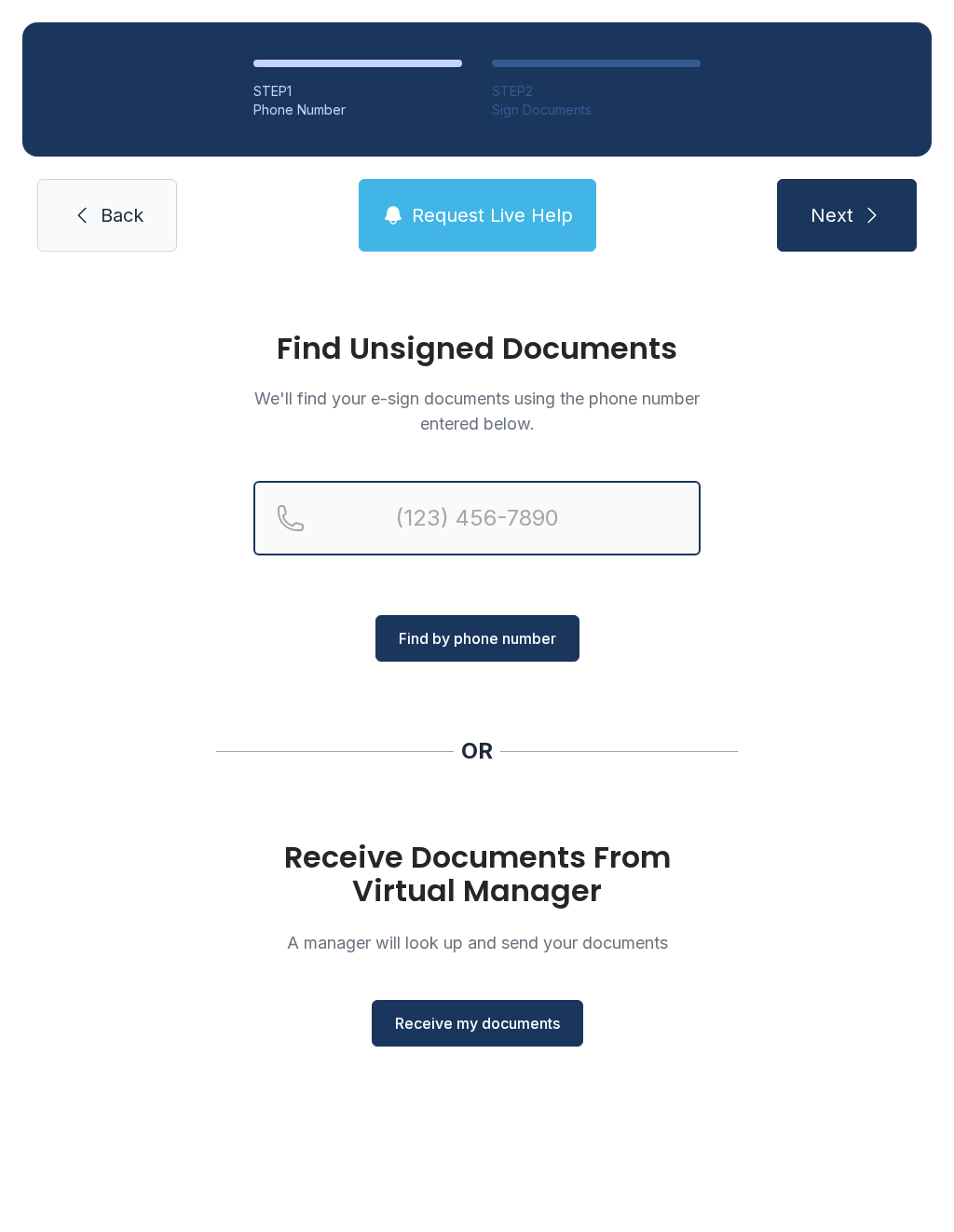
click at [537, 495] on input "Reservation phone number" at bounding box center [477, 519] width 448 height 75
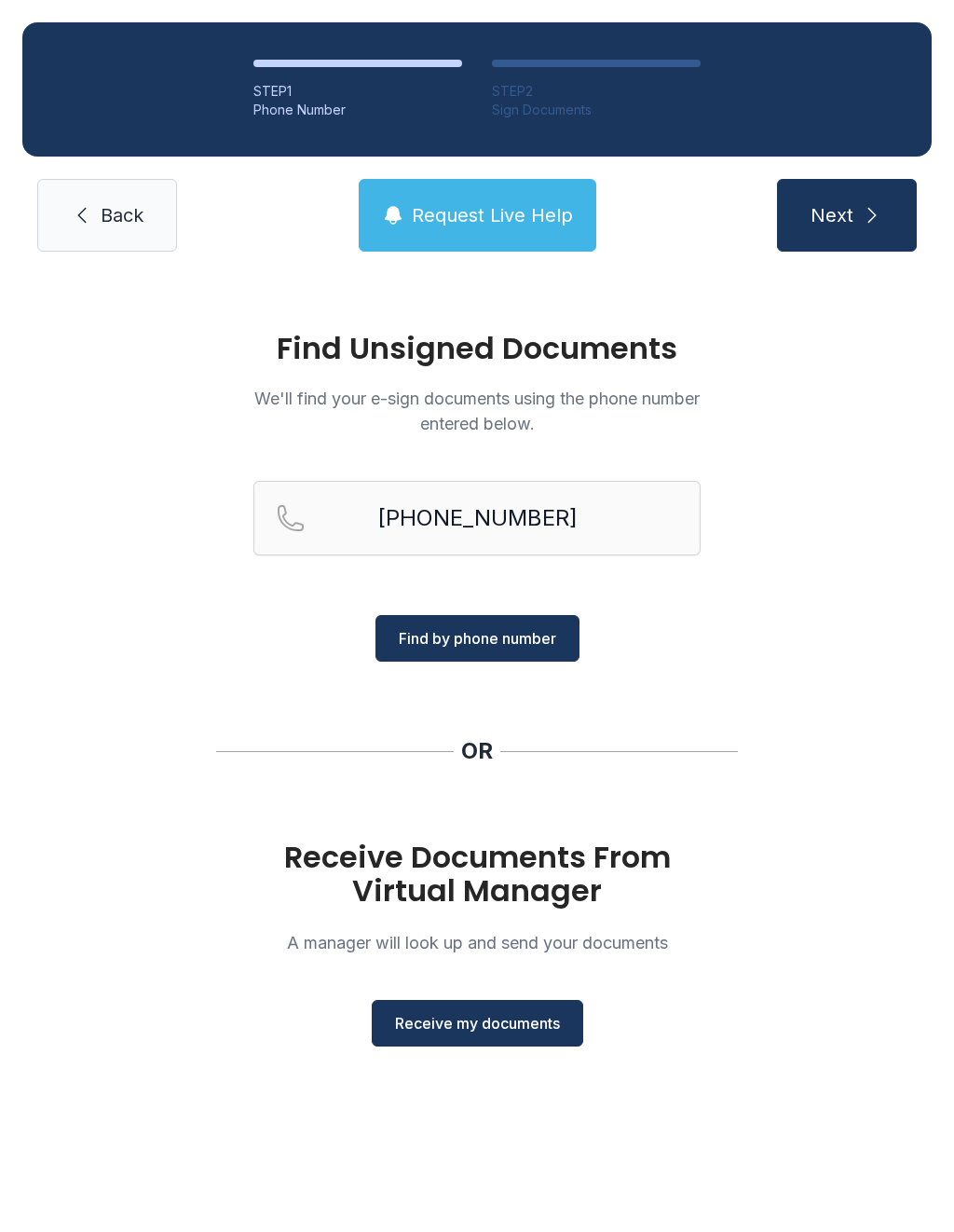
click at [510, 633] on span "Find by phone number" at bounding box center [477, 639] width 158 height 22
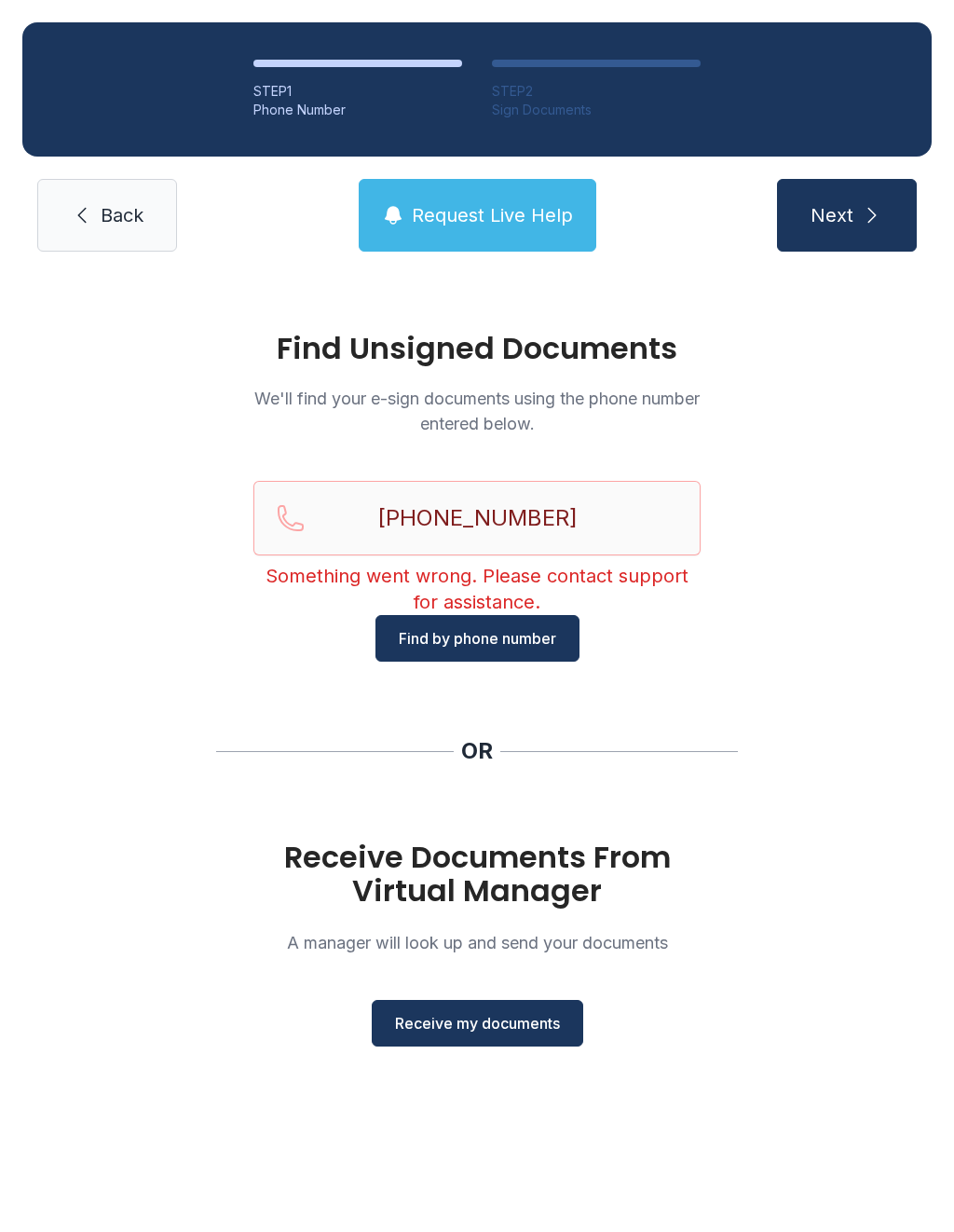
click at [491, 629] on span "Find by phone number" at bounding box center [477, 639] width 158 height 22
click at [613, 517] on input "[PHONE_NUMBER]" at bounding box center [477, 519] width 448 height 75
click at [846, 215] on button "Next" at bounding box center [847, 215] width 140 height 73
click at [861, 743] on div "Find Unsigned Documents We'll find your e-sign documents using the phone number…" at bounding box center [477, 698] width 954 height 847
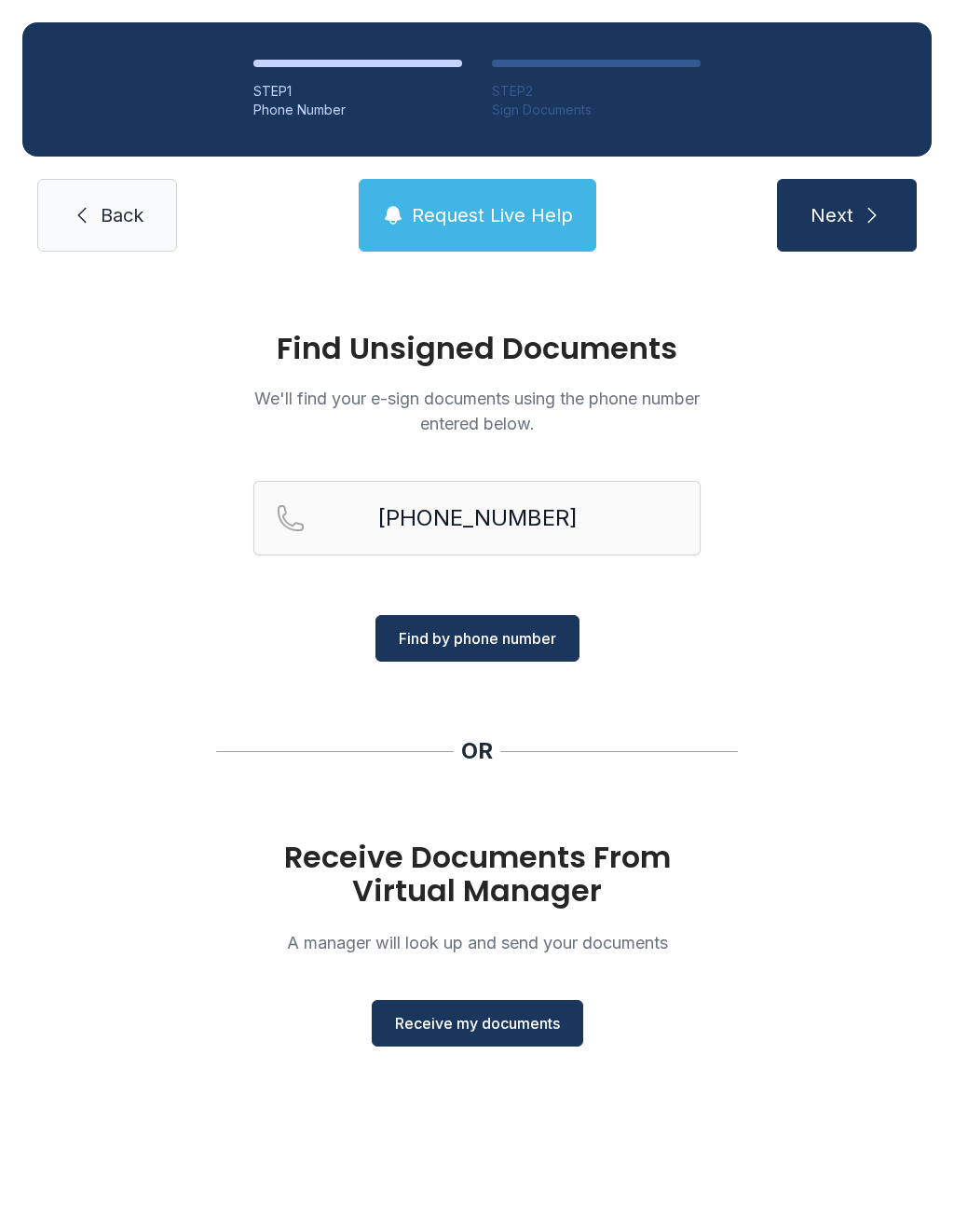
click at [641, 514] on input "[PHONE_NUMBER]" at bounding box center [477, 519] width 448 height 75
click at [558, 633] on button "Find by phone number" at bounding box center [477, 639] width 204 height 47
click at [630, 528] on input "[PHONE_NUMBER]" at bounding box center [477, 519] width 448 height 75
type input "[PHONE_NUMBER]"
click at [518, 638] on span "Find by phone number" at bounding box center [477, 639] width 158 height 22
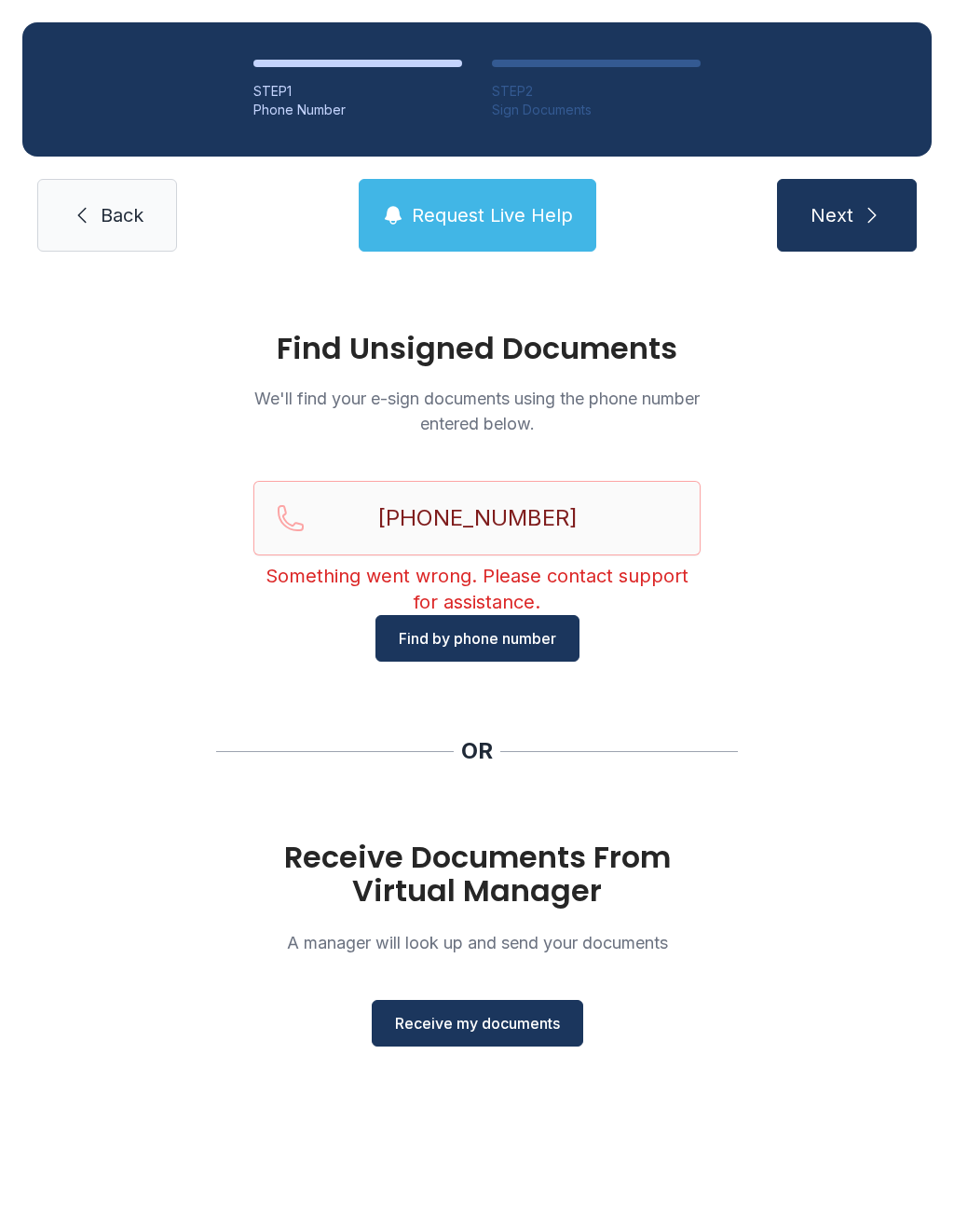
click at [477, 1016] on span "Receive my documents" at bounding box center [477, 1023] width 165 height 22
